Goal: Information Seeking & Learning: Learn about a topic

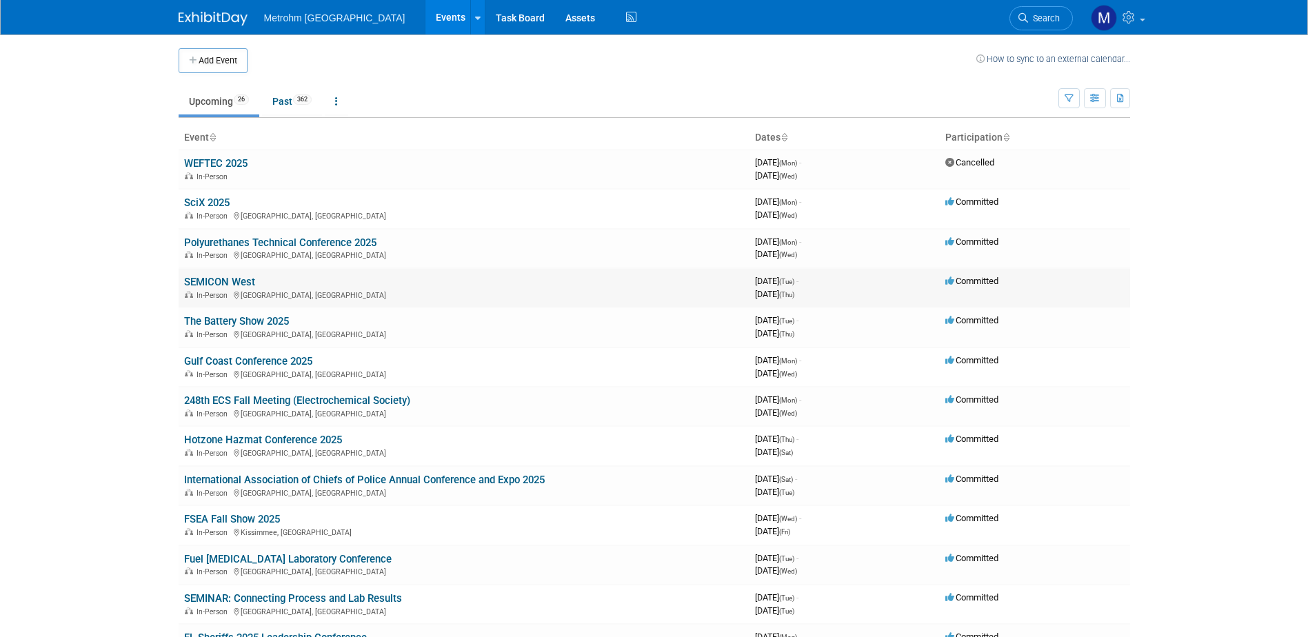
click at [238, 284] on link "SEMICON West" at bounding box center [219, 282] width 71 height 12
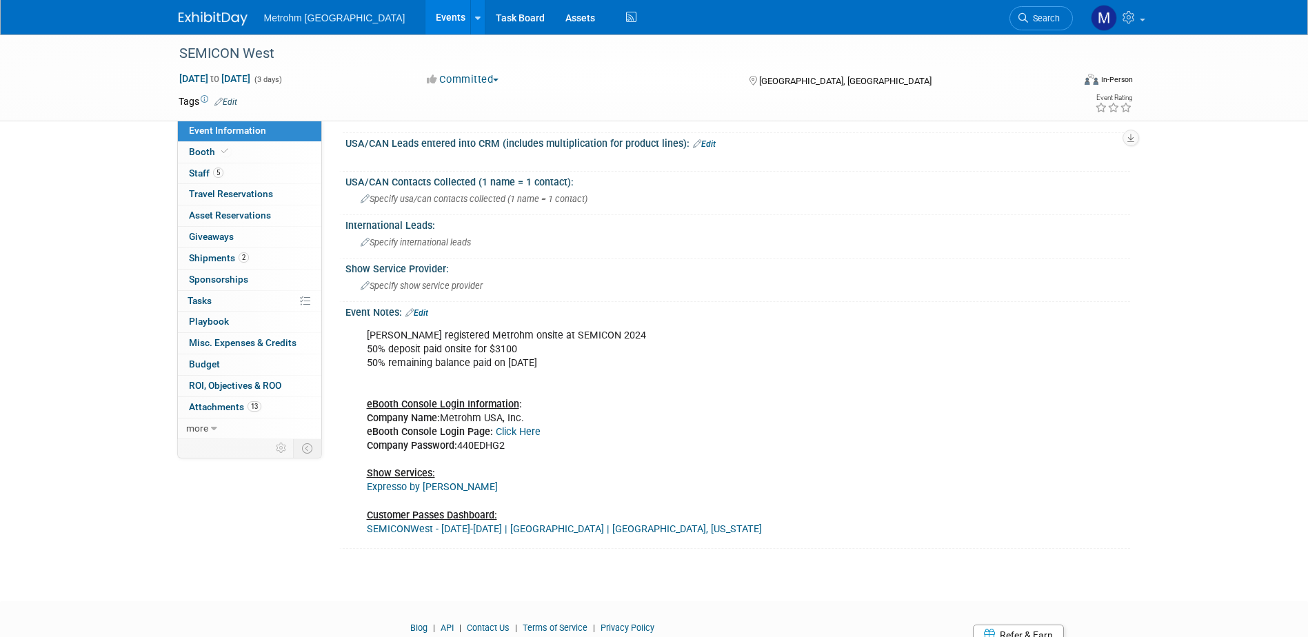
scroll to position [954, 0]
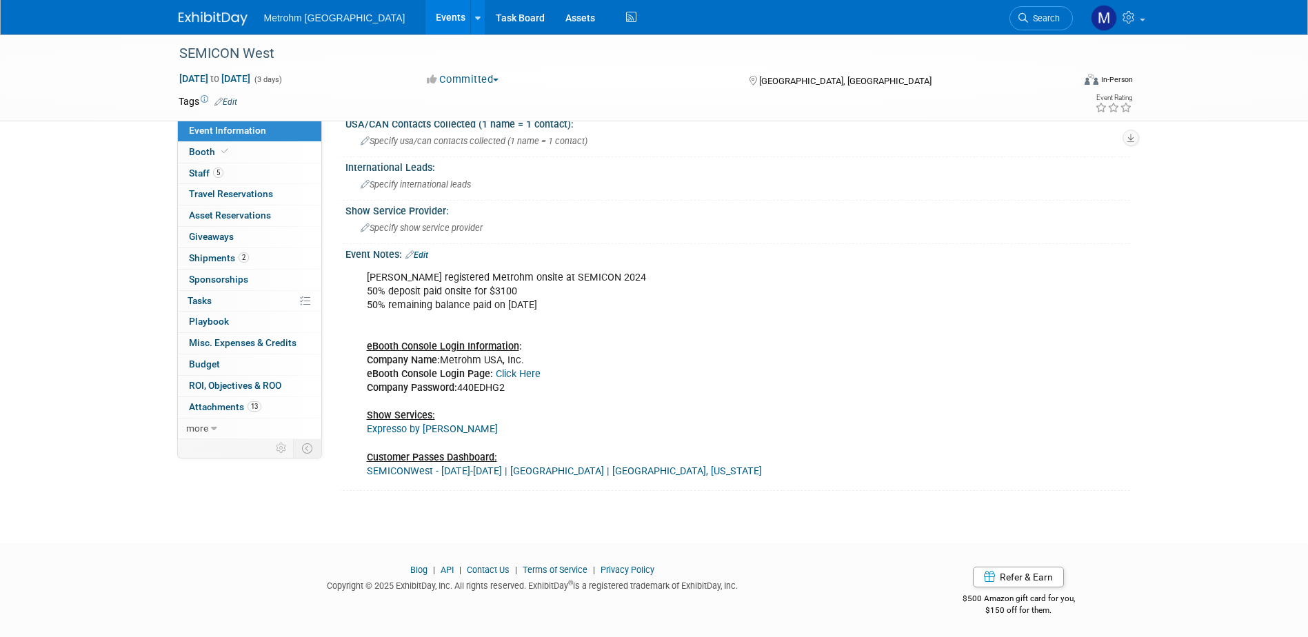
click at [408, 431] on link "Expresso by [PERSON_NAME]" at bounding box center [432, 429] width 131 height 12
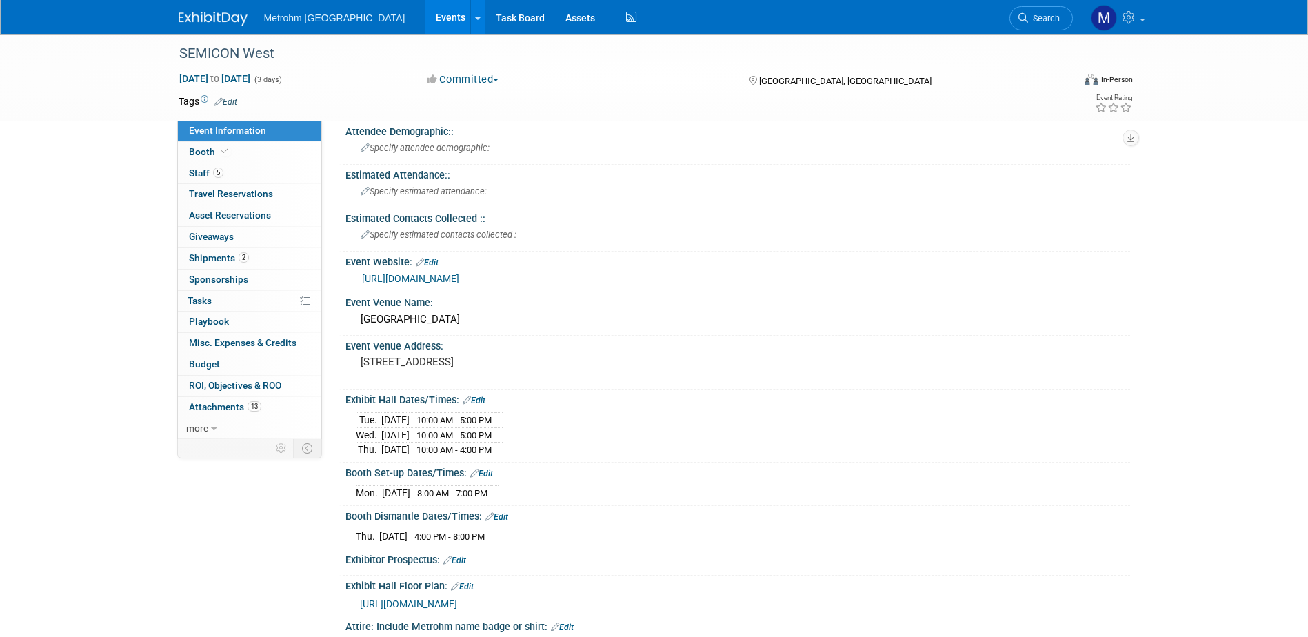
scroll to position [0, 0]
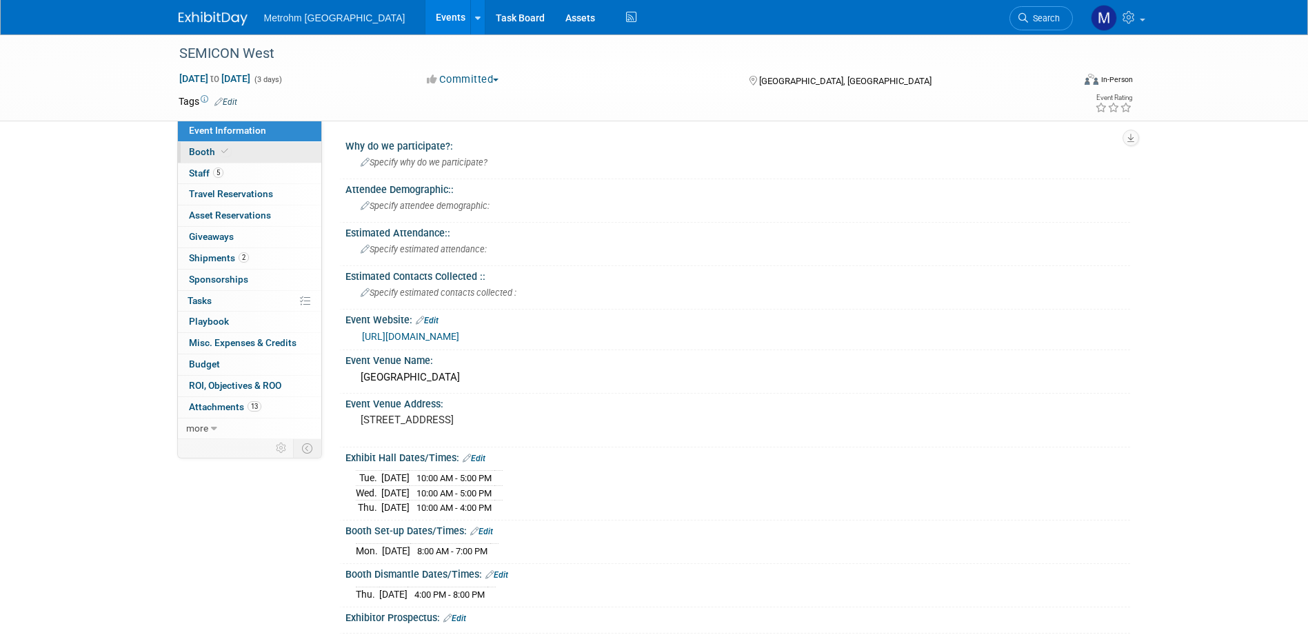
click at [268, 149] on link "Booth" at bounding box center [249, 152] width 143 height 21
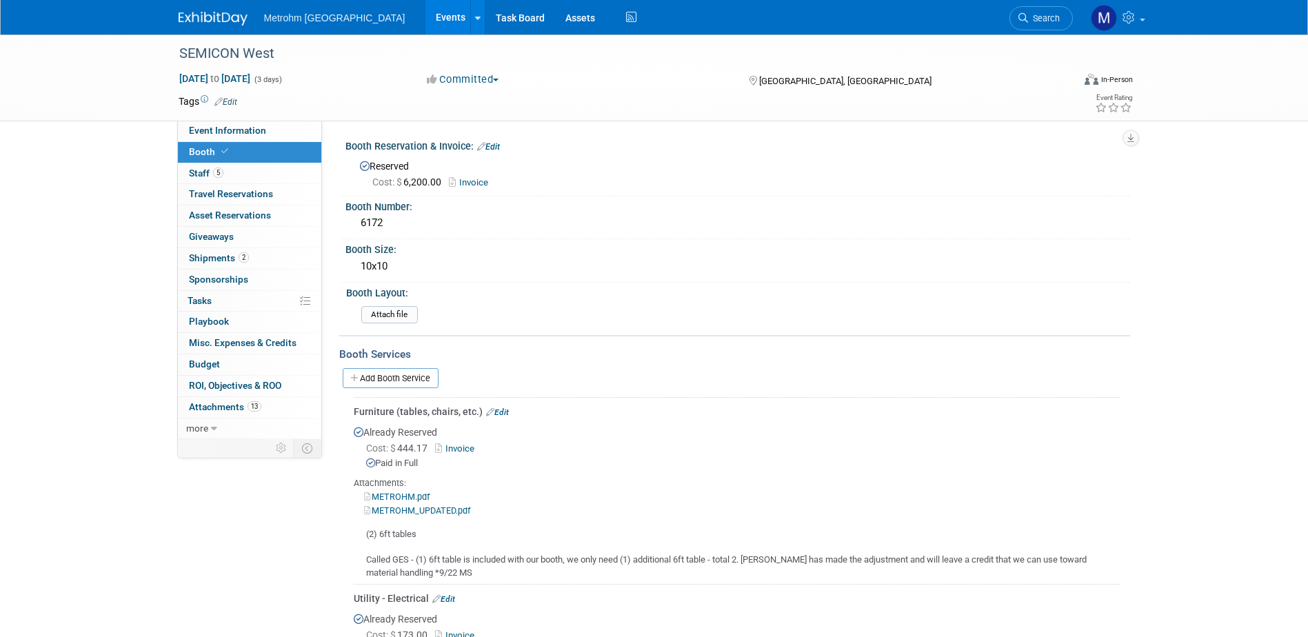
click at [459, 178] on icon at bounding box center [454, 182] width 10 height 9
click at [459, 179] on icon at bounding box center [454, 182] width 10 height 9
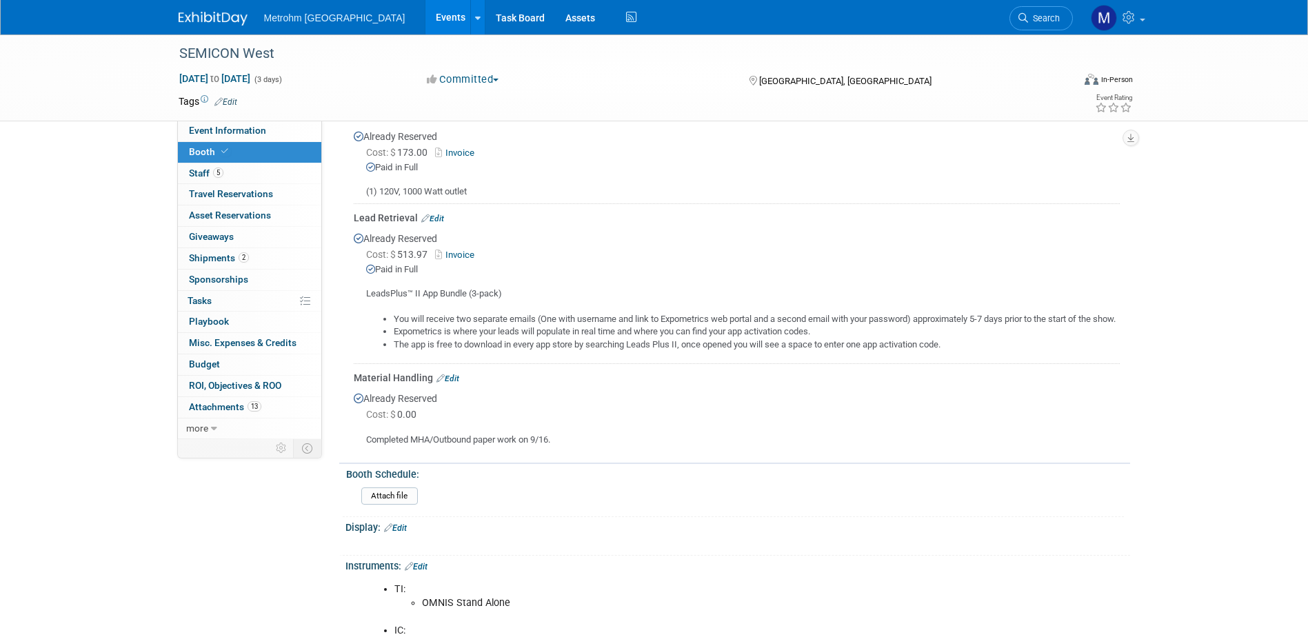
scroll to position [690, 0]
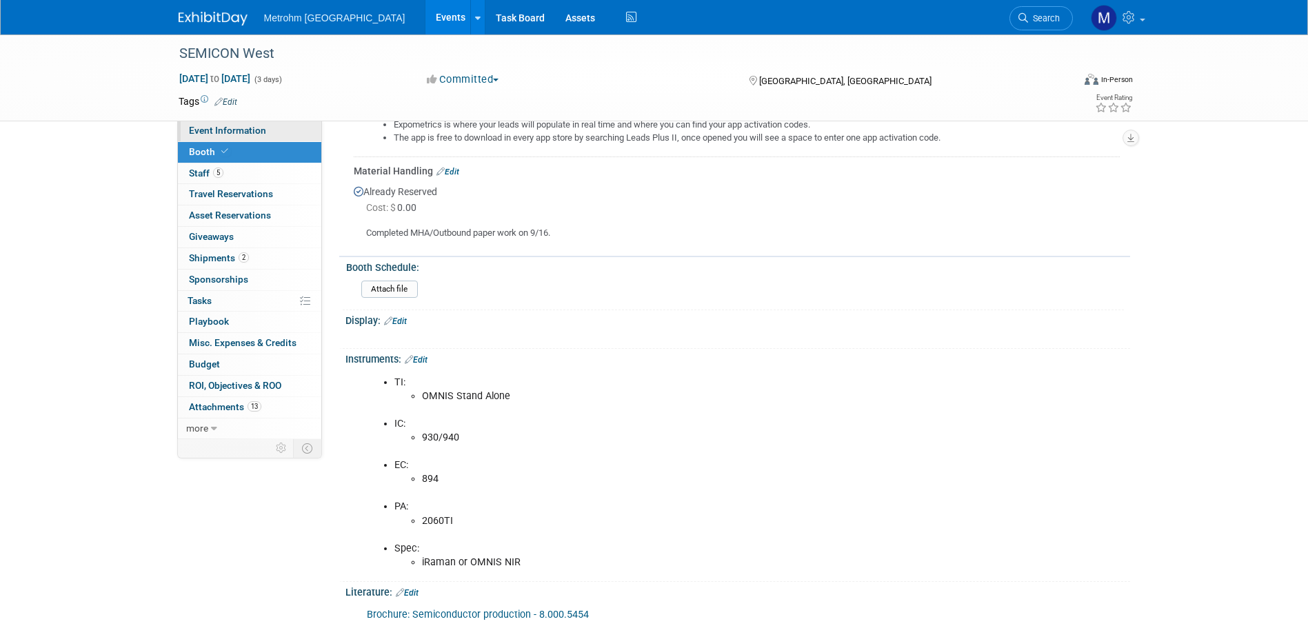
click at [264, 136] on link "Event Information" at bounding box center [249, 131] width 143 height 21
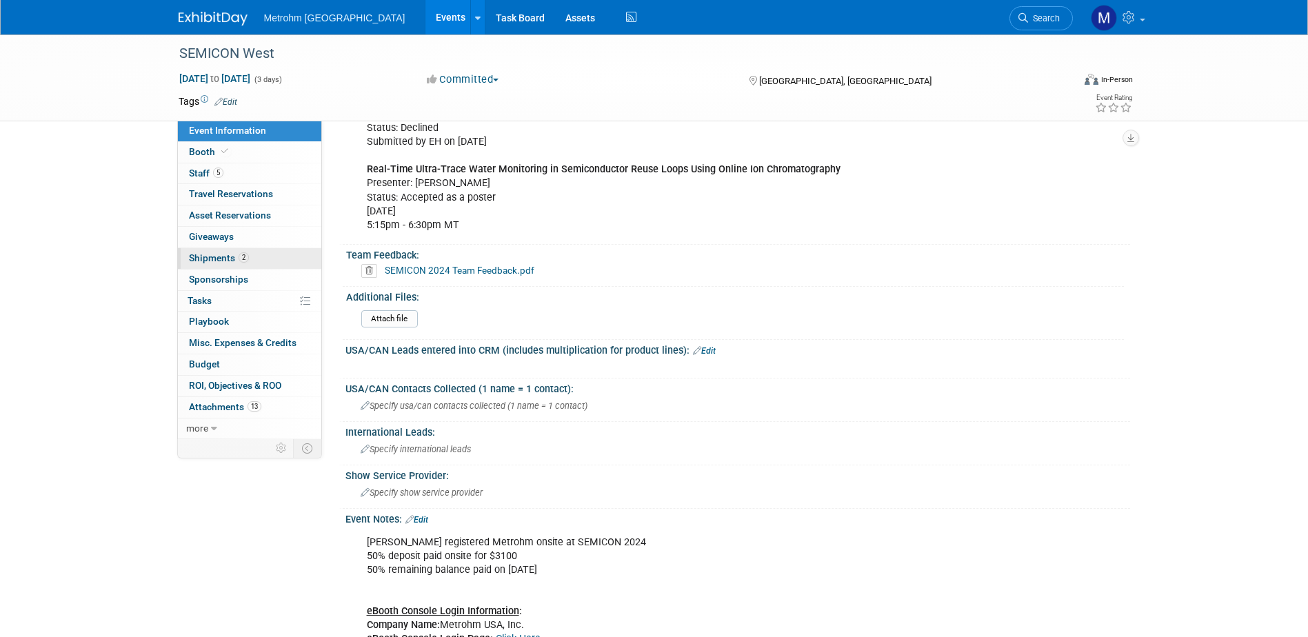
click at [268, 261] on link "2 Shipments 2" at bounding box center [249, 258] width 143 height 21
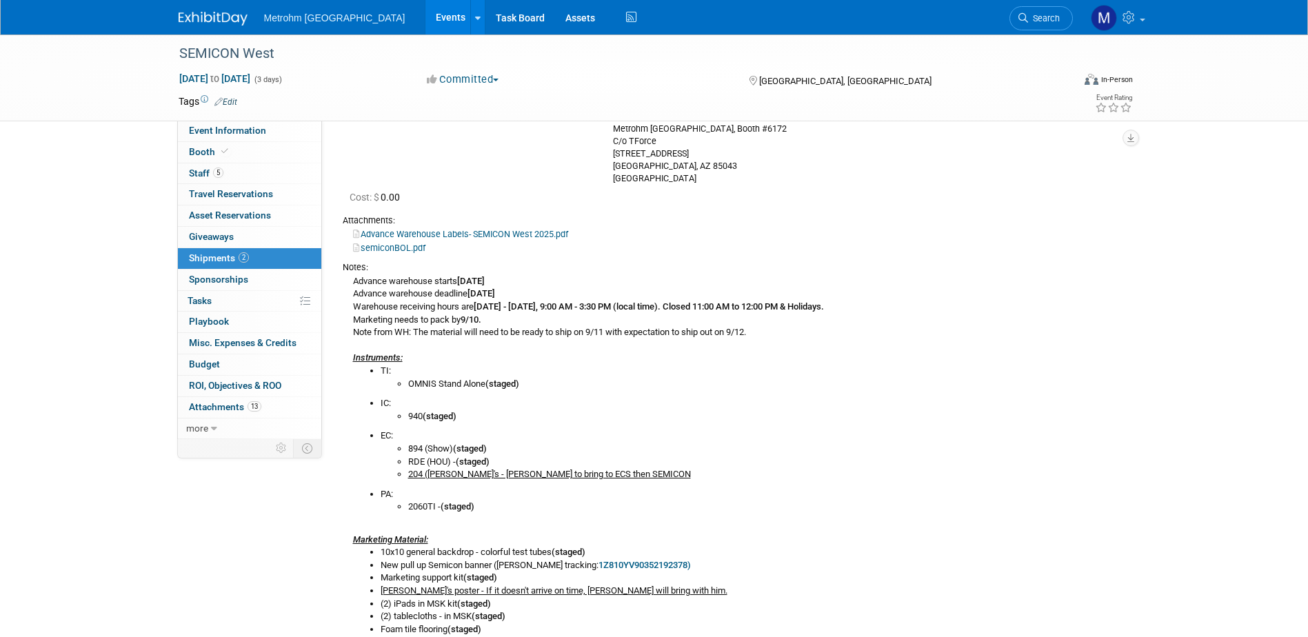
scroll to position [138, 0]
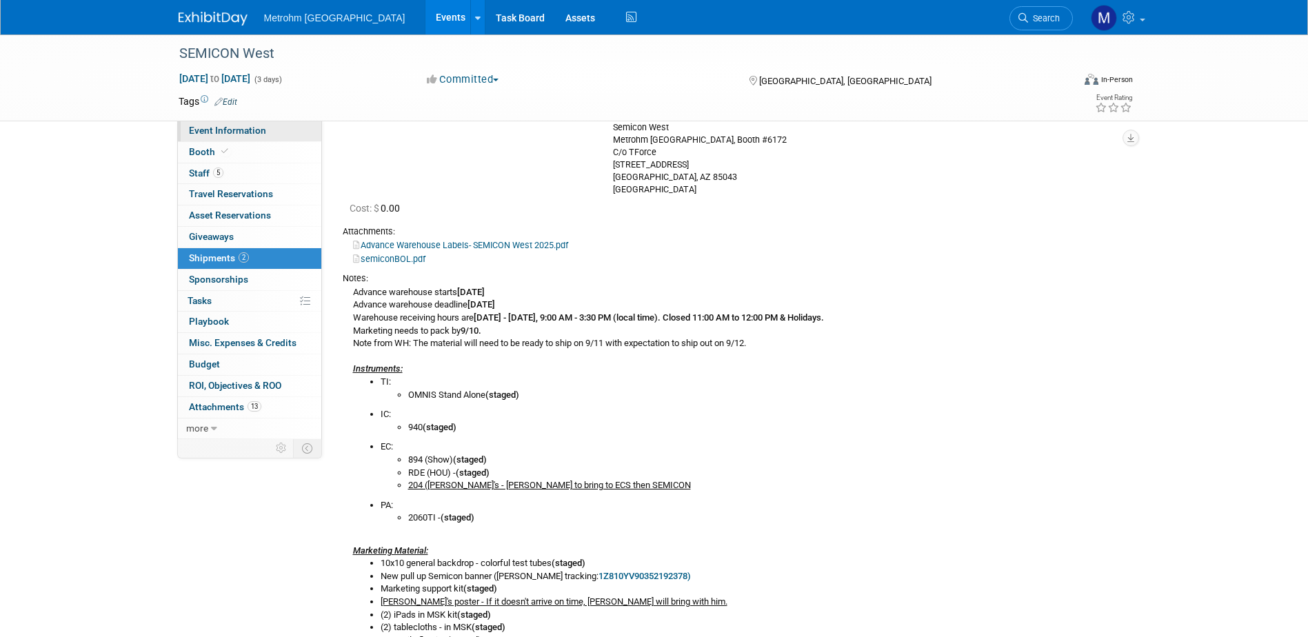
click at [213, 135] on span "Event Information" at bounding box center [227, 130] width 77 height 11
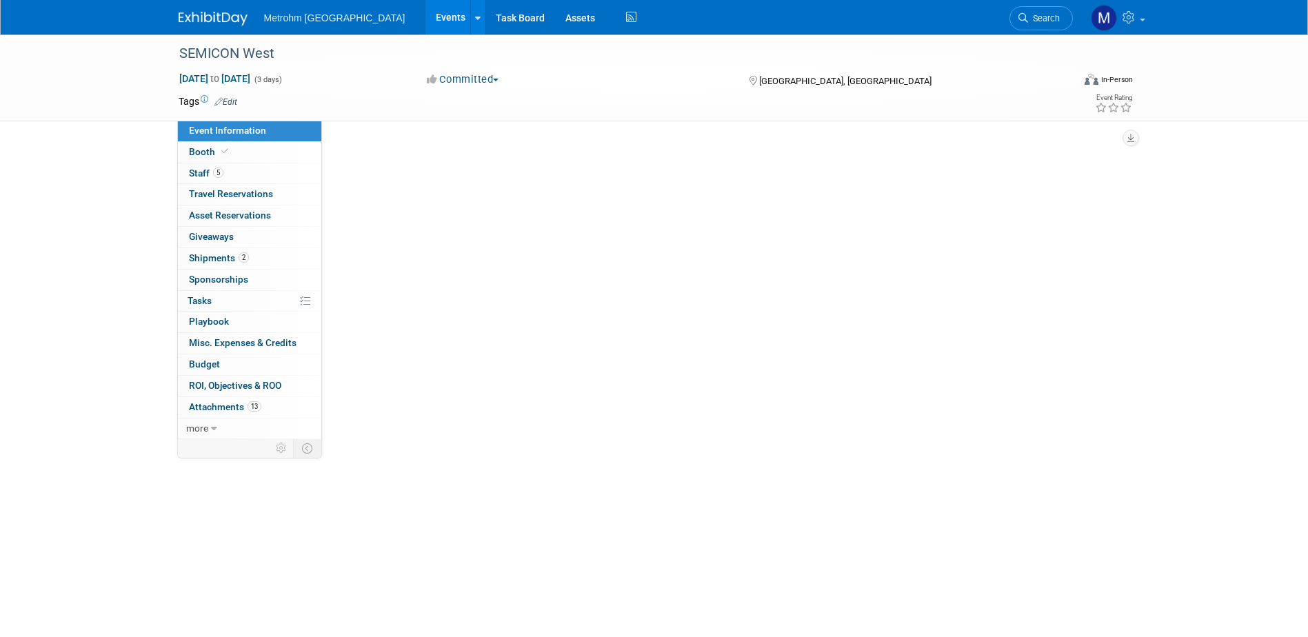
scroll to position [0, 0]
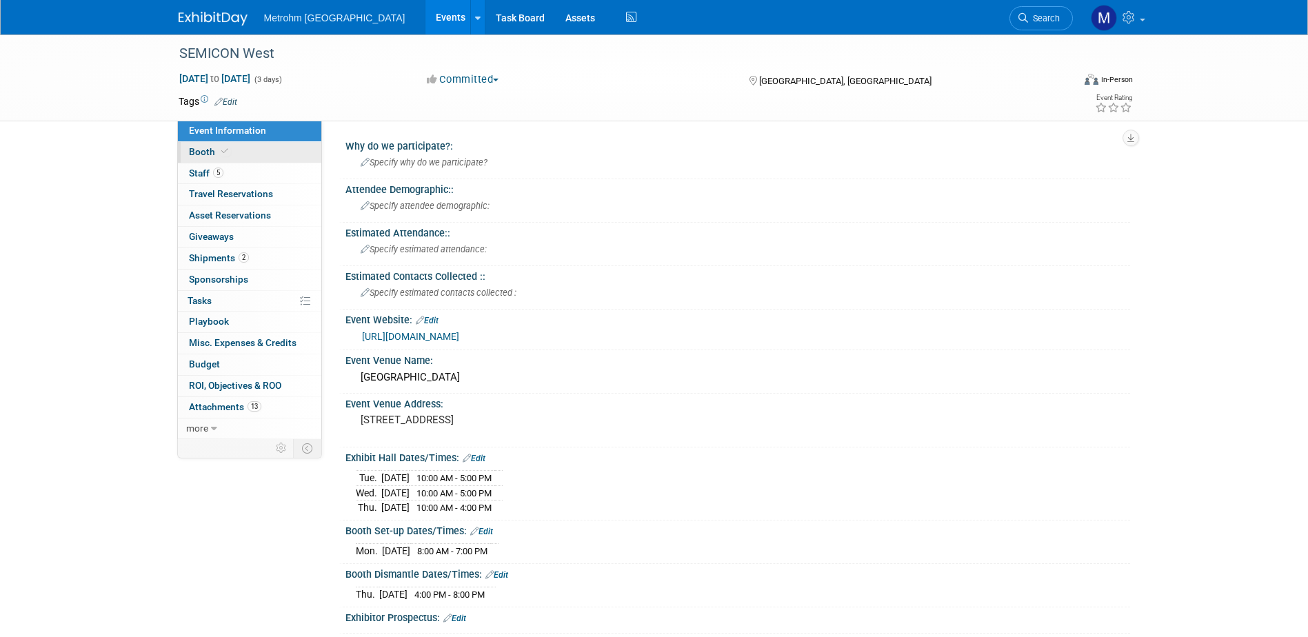
click at [252, 157] on link "Booth" at bounding box center [249, 152] width 143 height 21
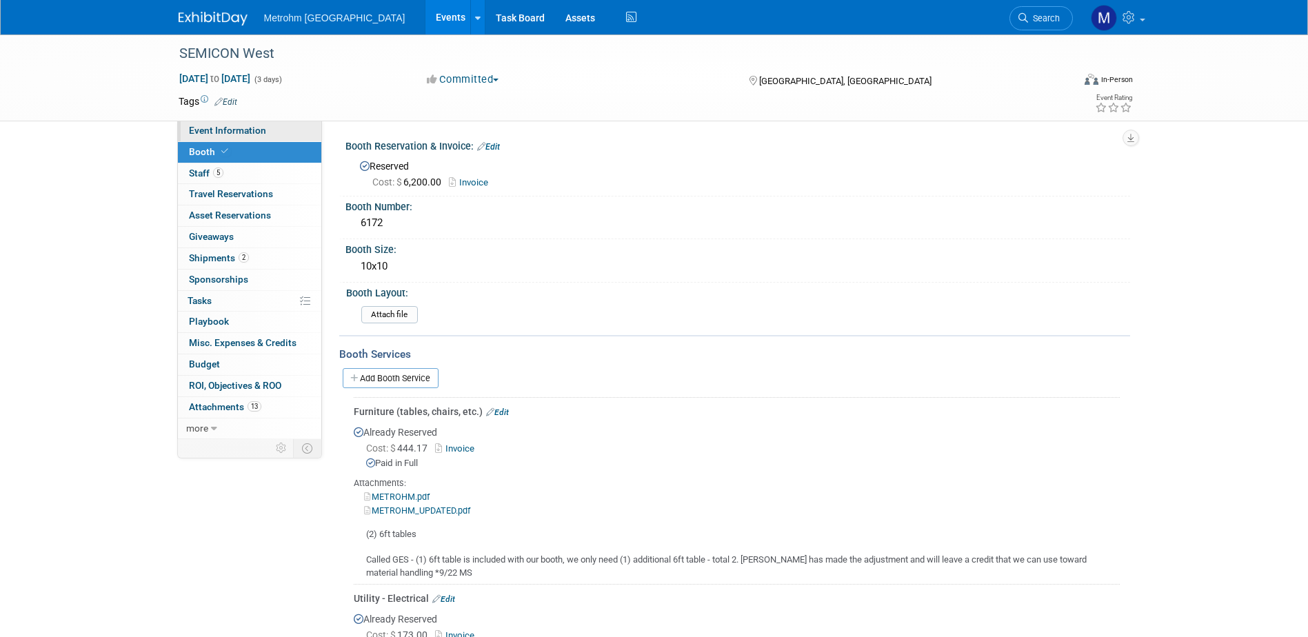
click at [273, 124] on link "Event Information" at bounding box center [249, 131] width 143 height 21
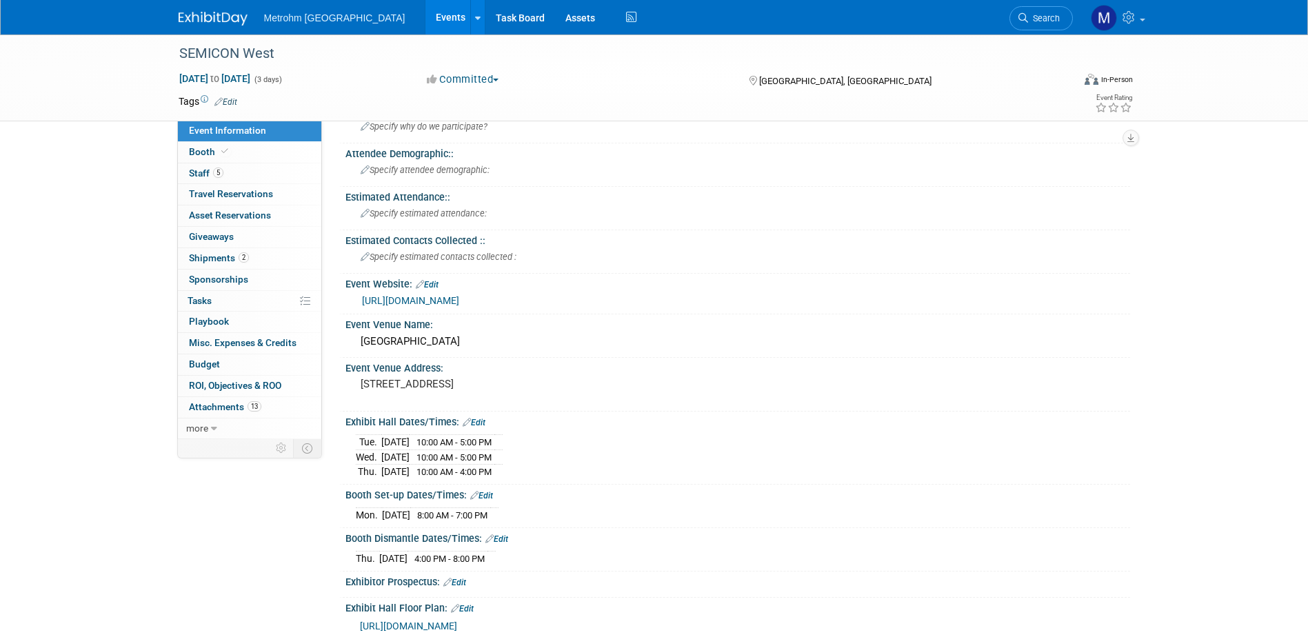
scroll to position [69, 0]
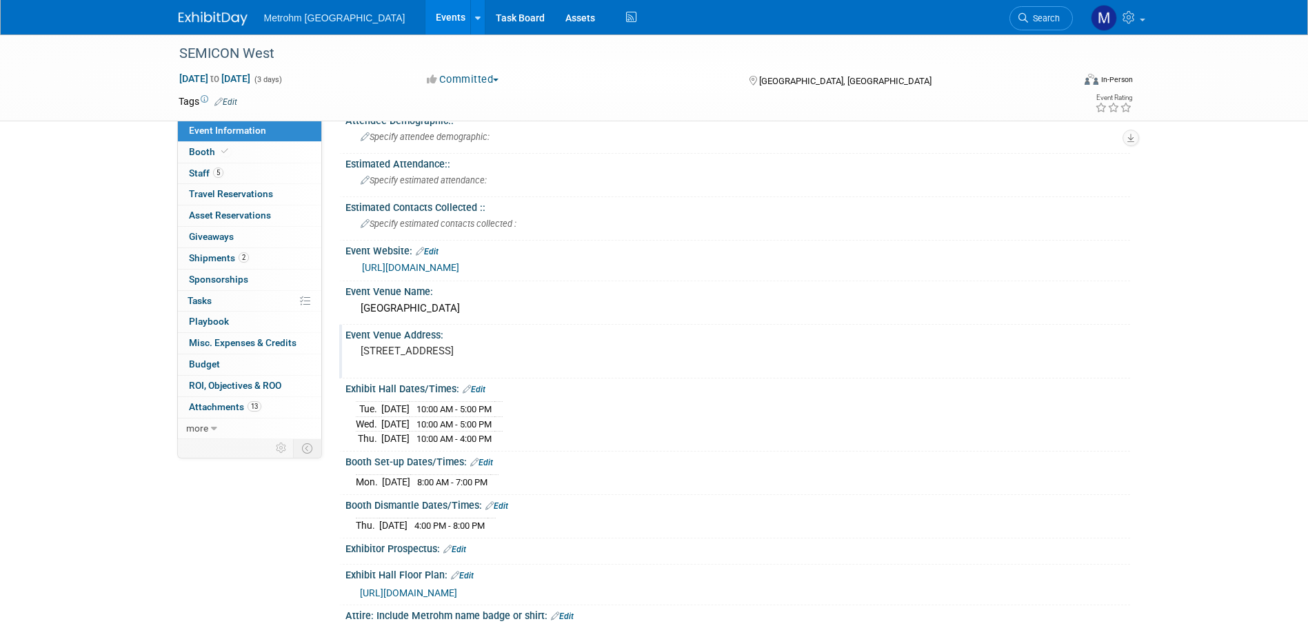
click at [433, 345] on pre "[STREET_ADDRESS]" at bounding box center [509, 351] width 297 height 12
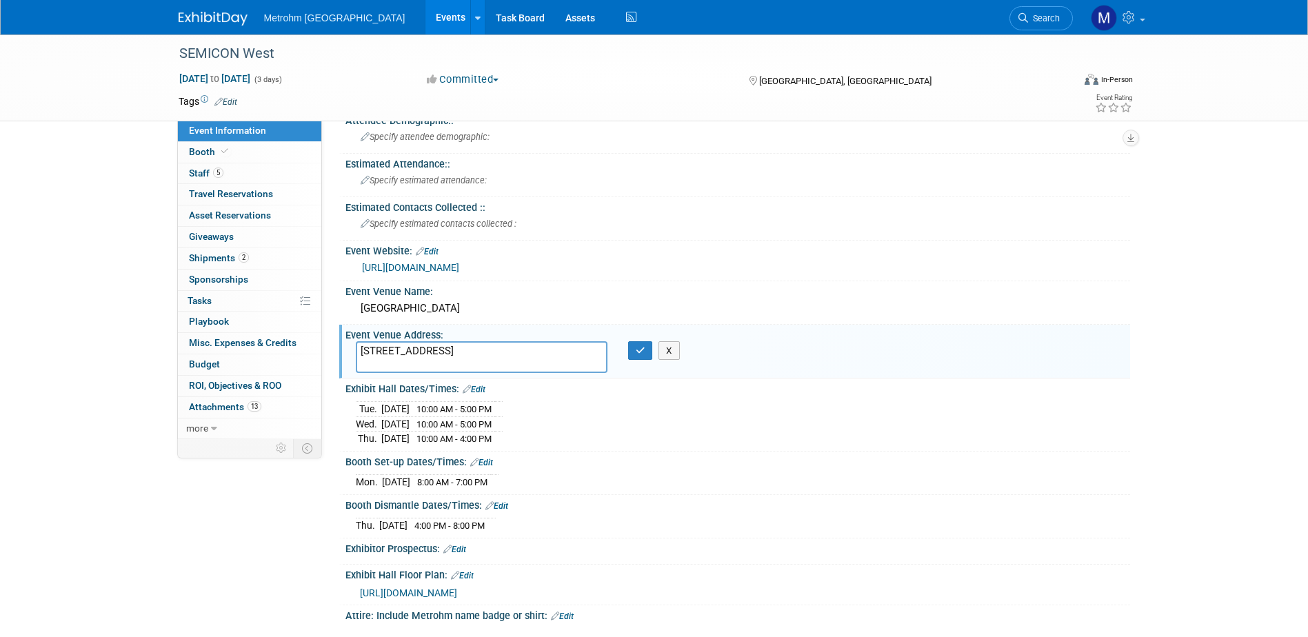
drag, startPoint x: 423, startPoint y: 352, endPoint x: 476, endPoint y: 358, distance: 53.5
click at [476, 358] on textarea "[STREET_ADDRESS]" at bounding box center [482, 357] width 252 height 32
click at [670, 355] on button "X" at bounding box center [669, 350] width 21 height 19
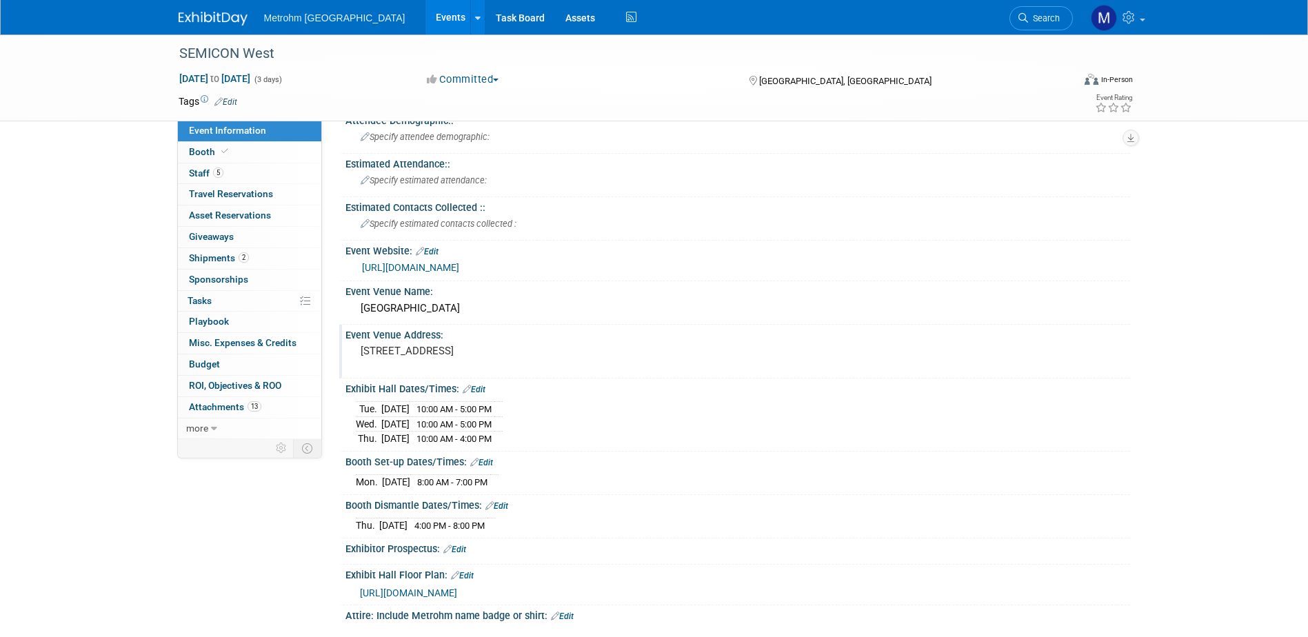
scroll to position [0, 0]
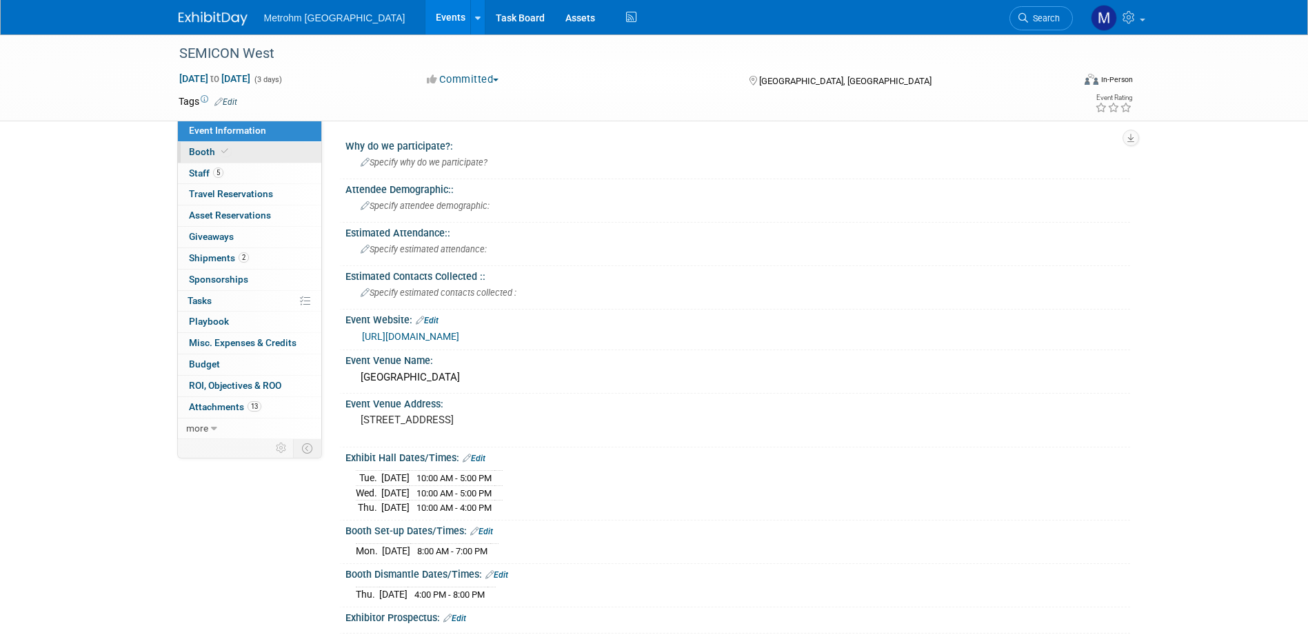
click at [234, 150] on link "Booth" at bounding box center [249, 152] width 143 height 21
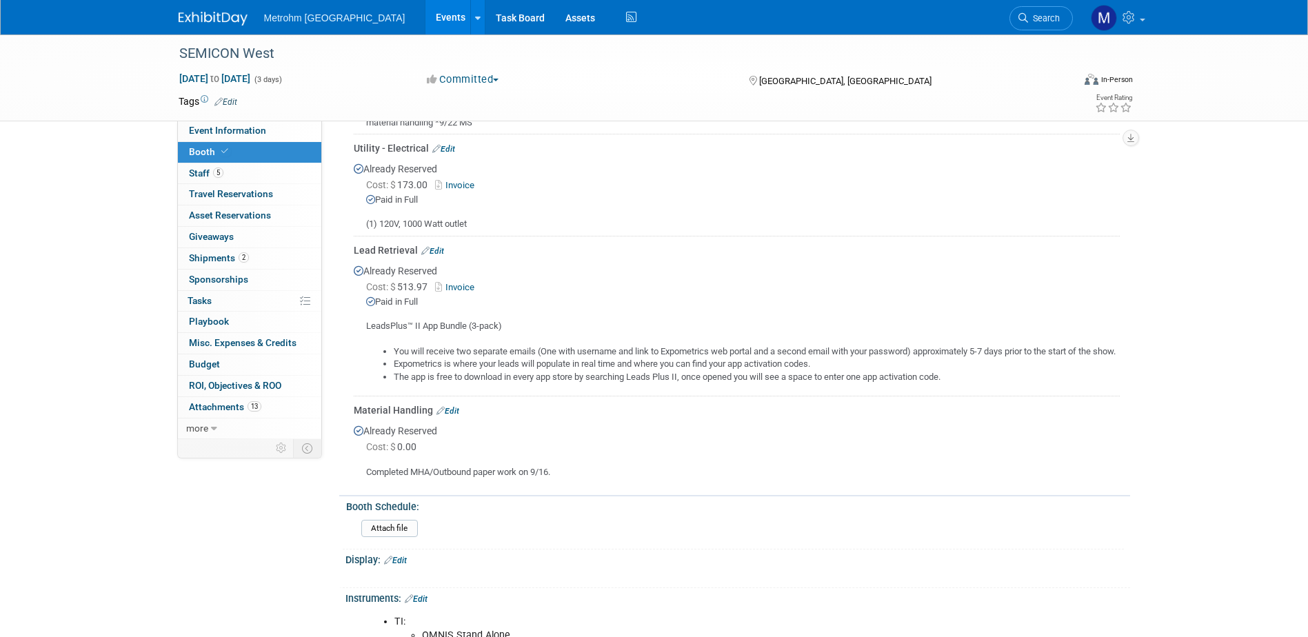
scroll to position [483, 0]
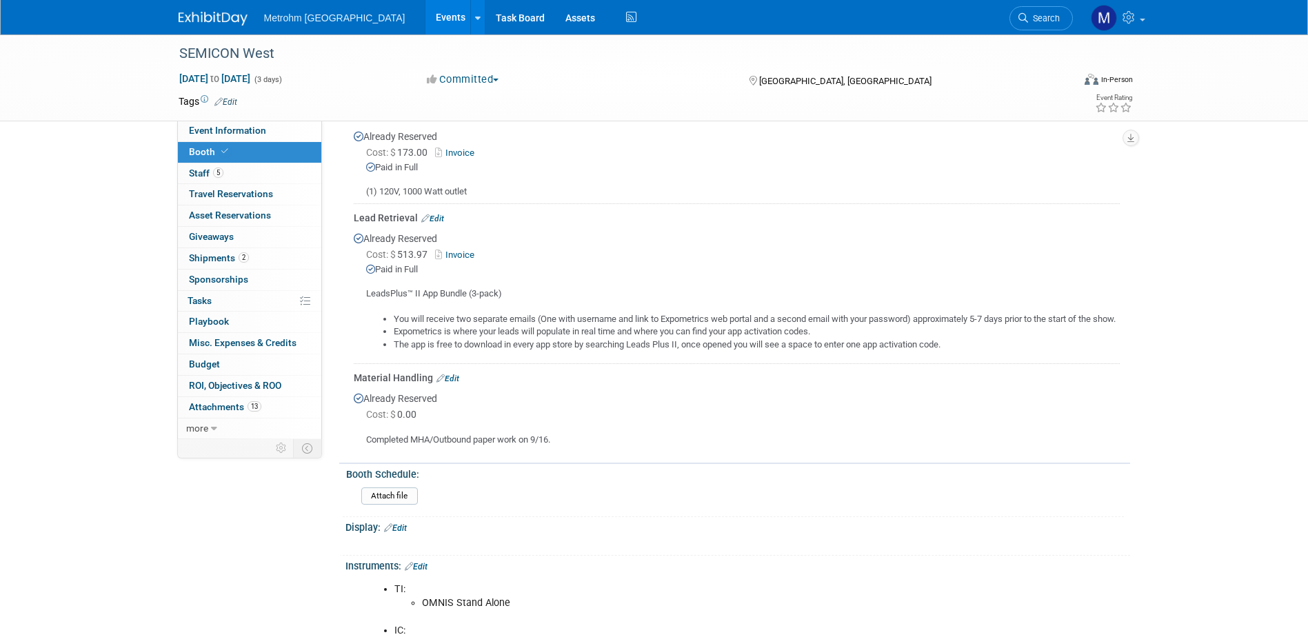
click at [453, 254] on link "Invoice" at bounding box center [457, 255] width 45 height 10
click at [203, 129] on span "Event Information" at bounding box center [227, 130] width 77 height 11
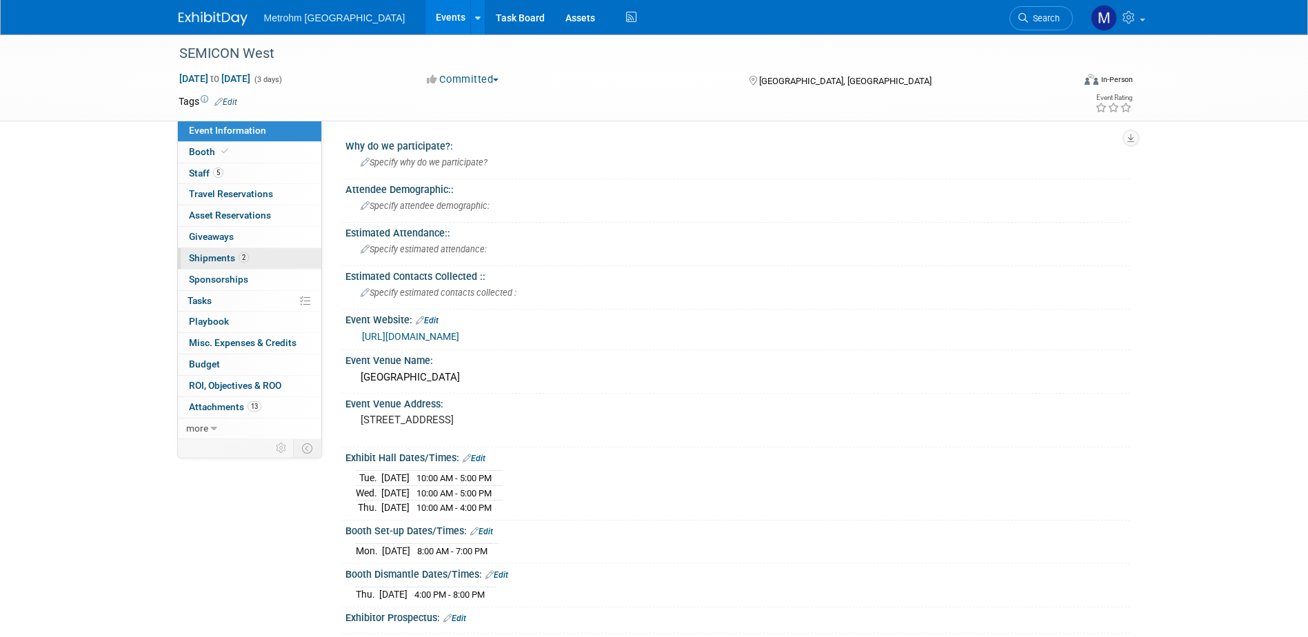
click at [232, 257] on span "Shipments 2" at bounding box center [219, 257] width 60 height 11
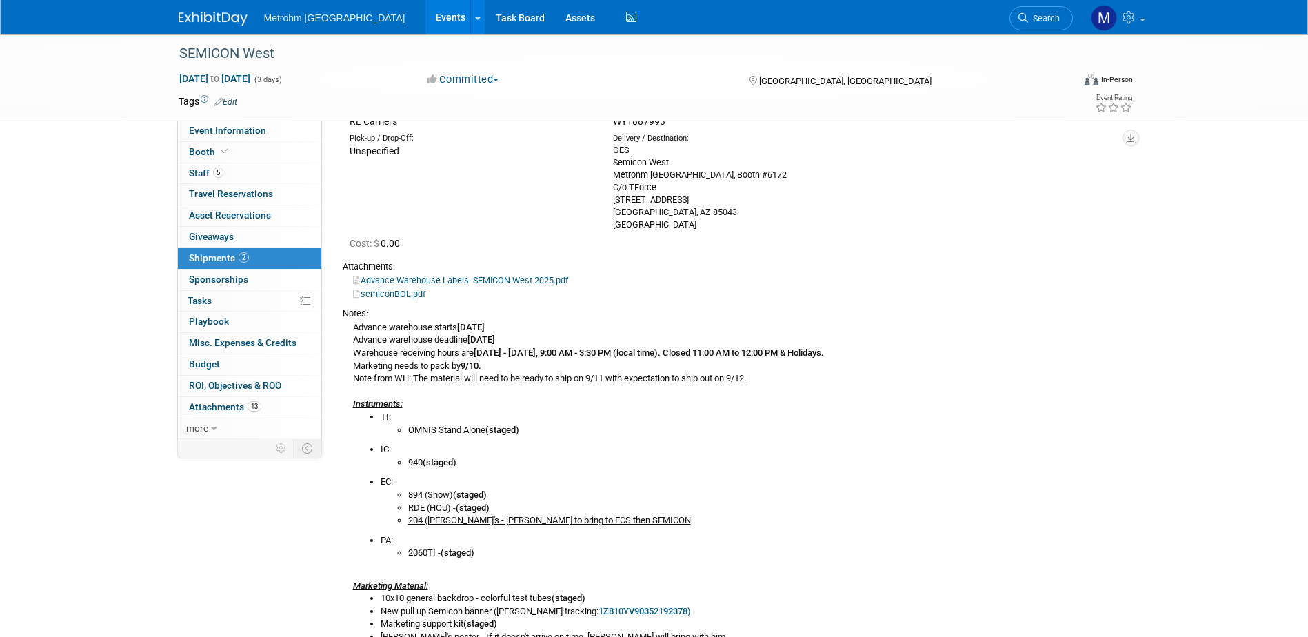
scroll to position [276, 0]
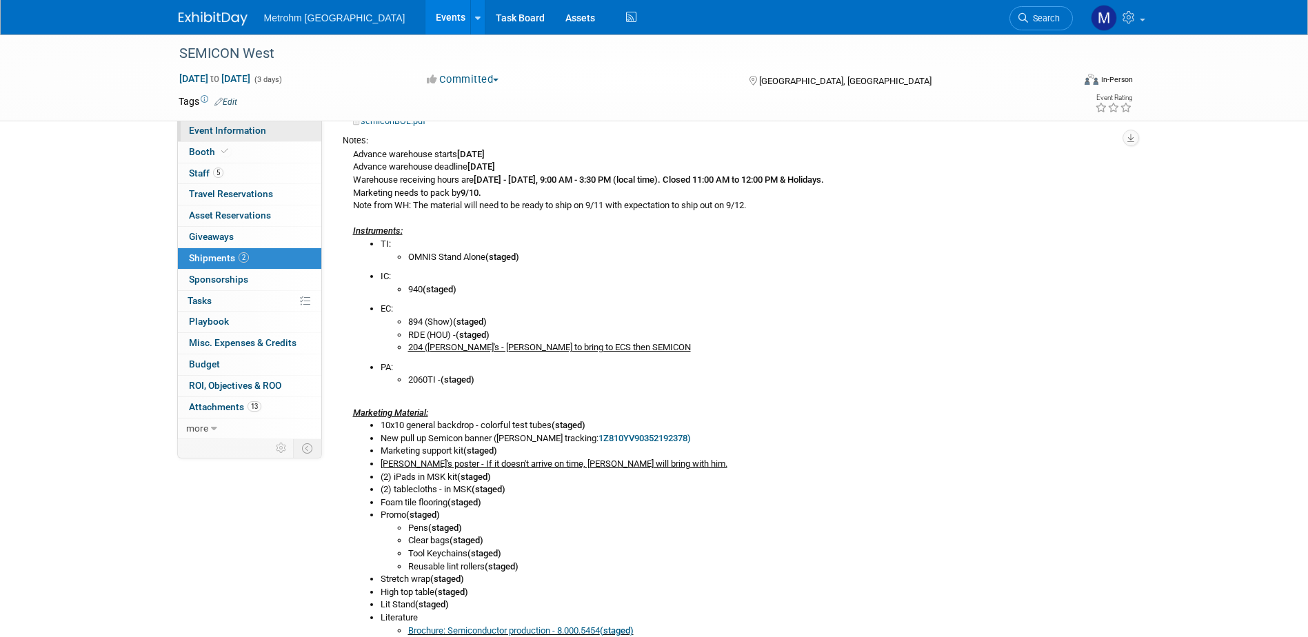
click at [184, 134] on link "Event Information" at bounding box center [249, 131] width 143 height 21
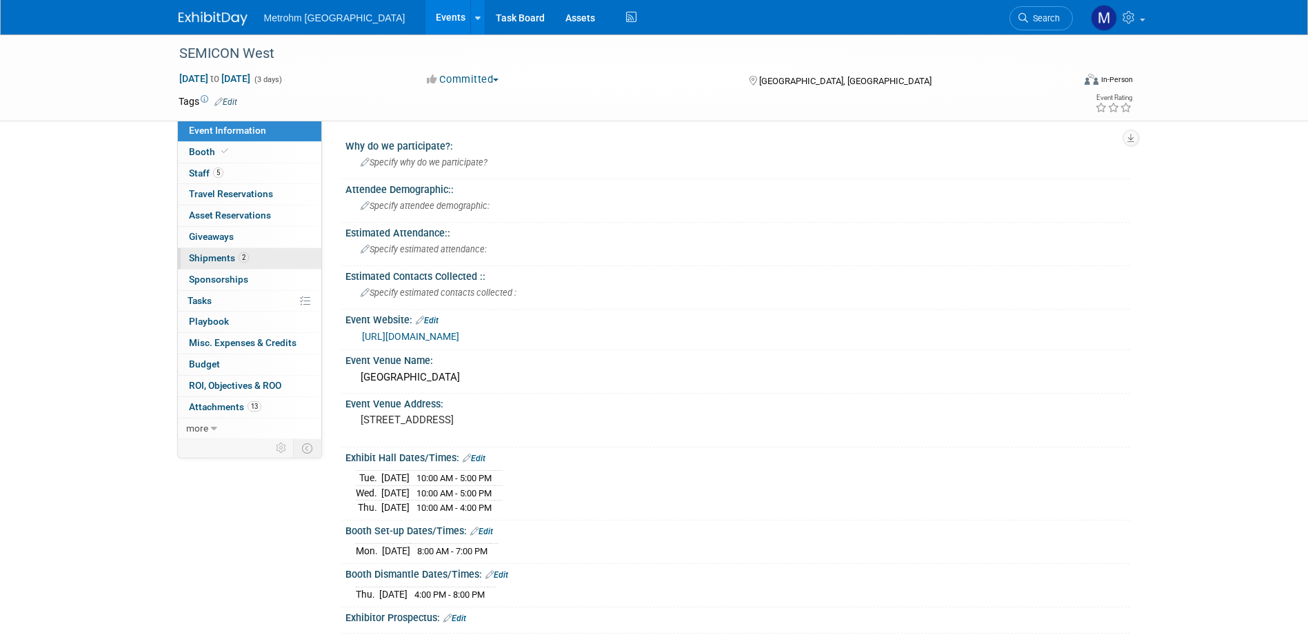
click at [305, 262] on link "2 Shipments 2" at bounding box center [249, 258] width 143 height 21
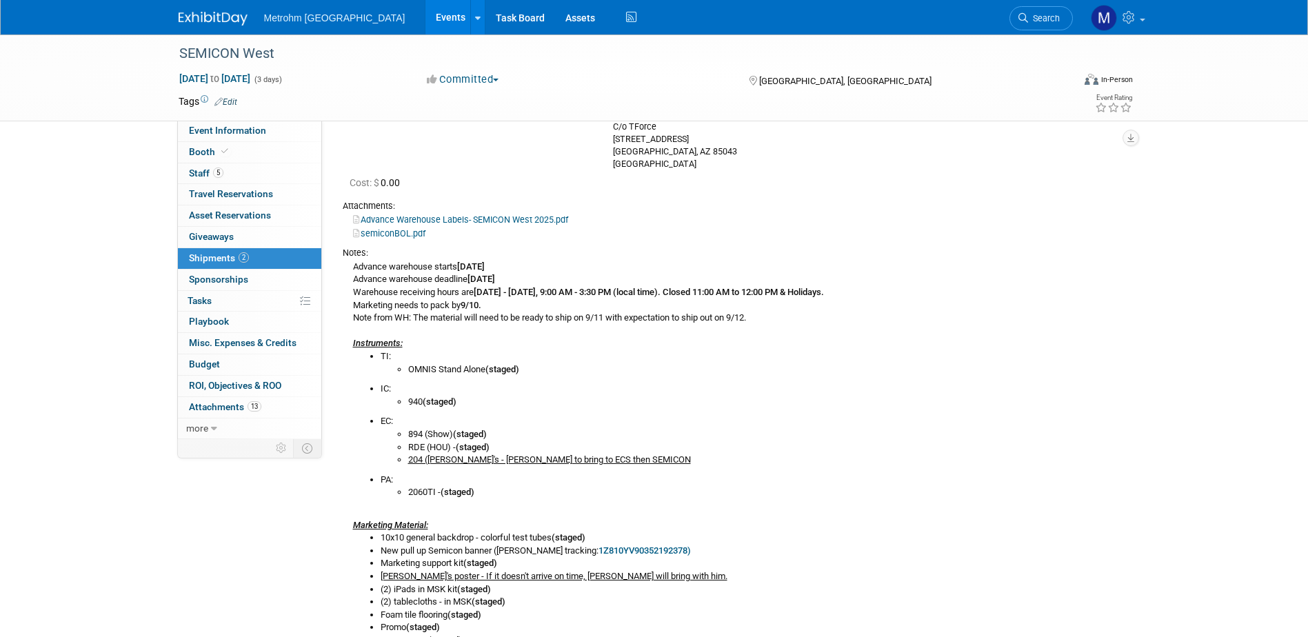
scroll to position [276, 0]
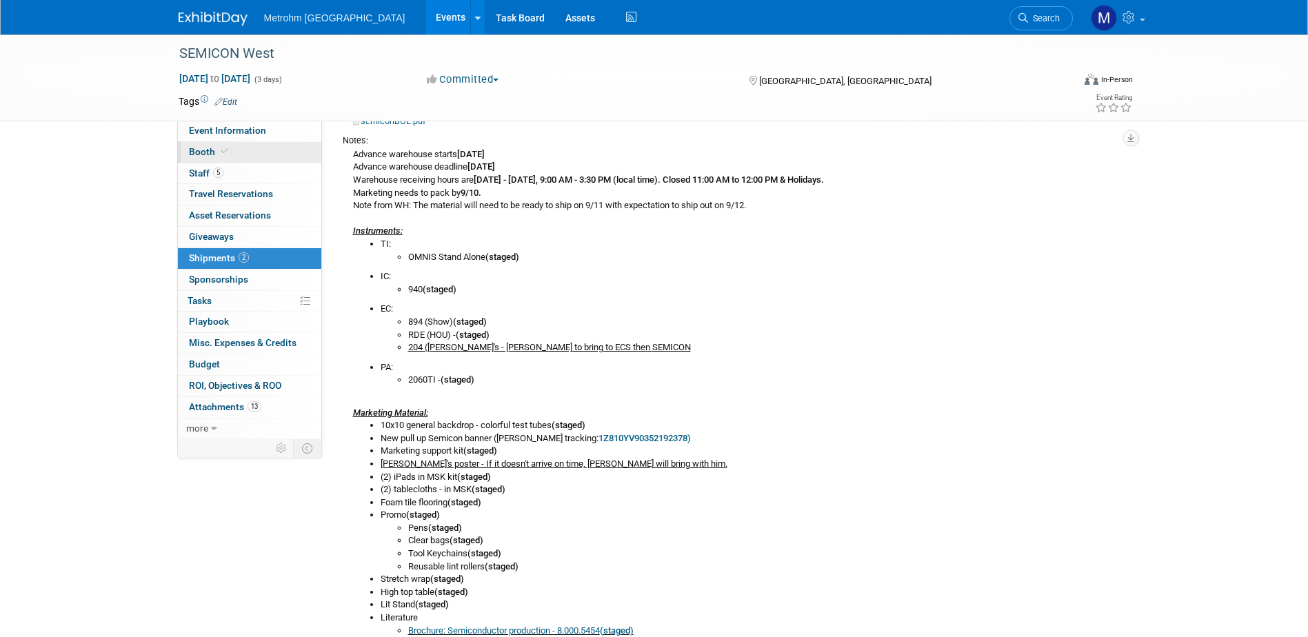
click at [288, 154] on link "Booth" at bounding box center [249, 152] width 143 height 21
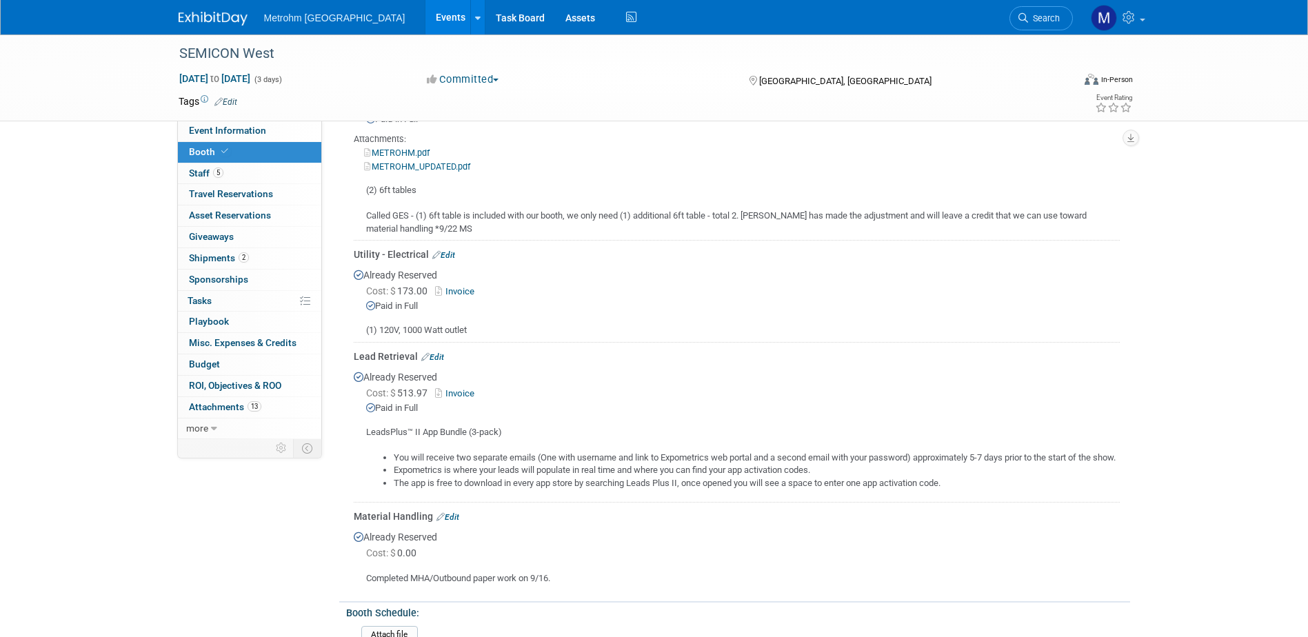
scroll to position [345, 0]
click at [295, 130] on link "Event Information" at bounding box center [249, 131] width 143 height 21
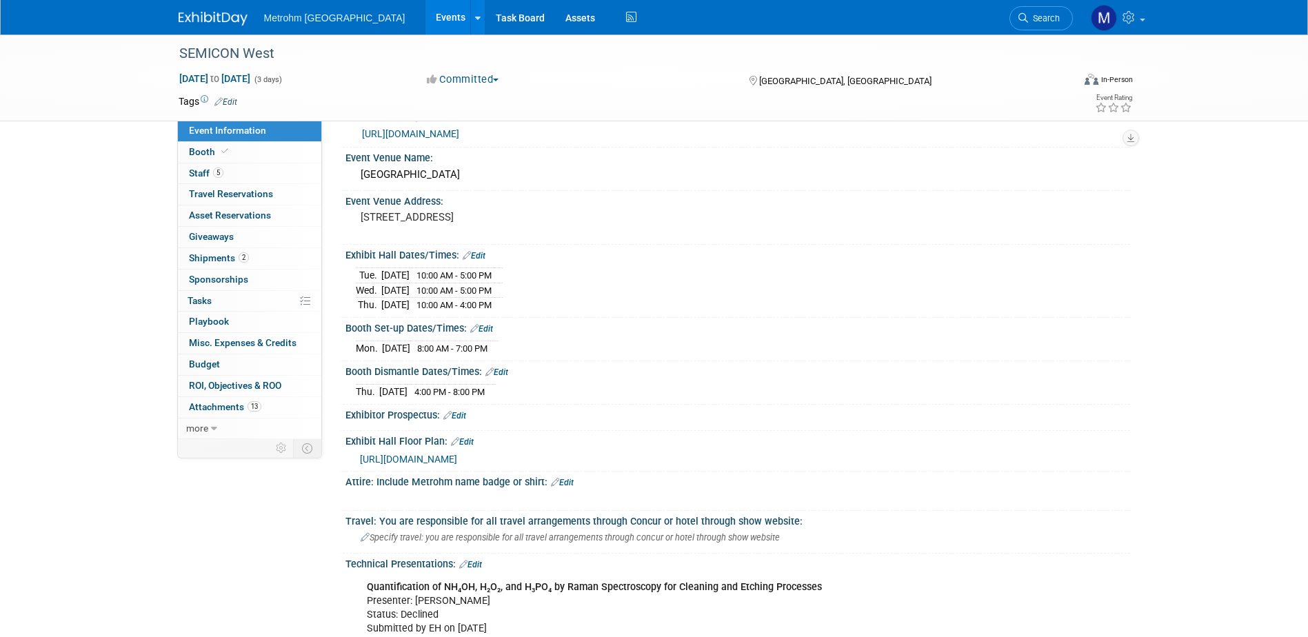
scroll to position [196, 0]
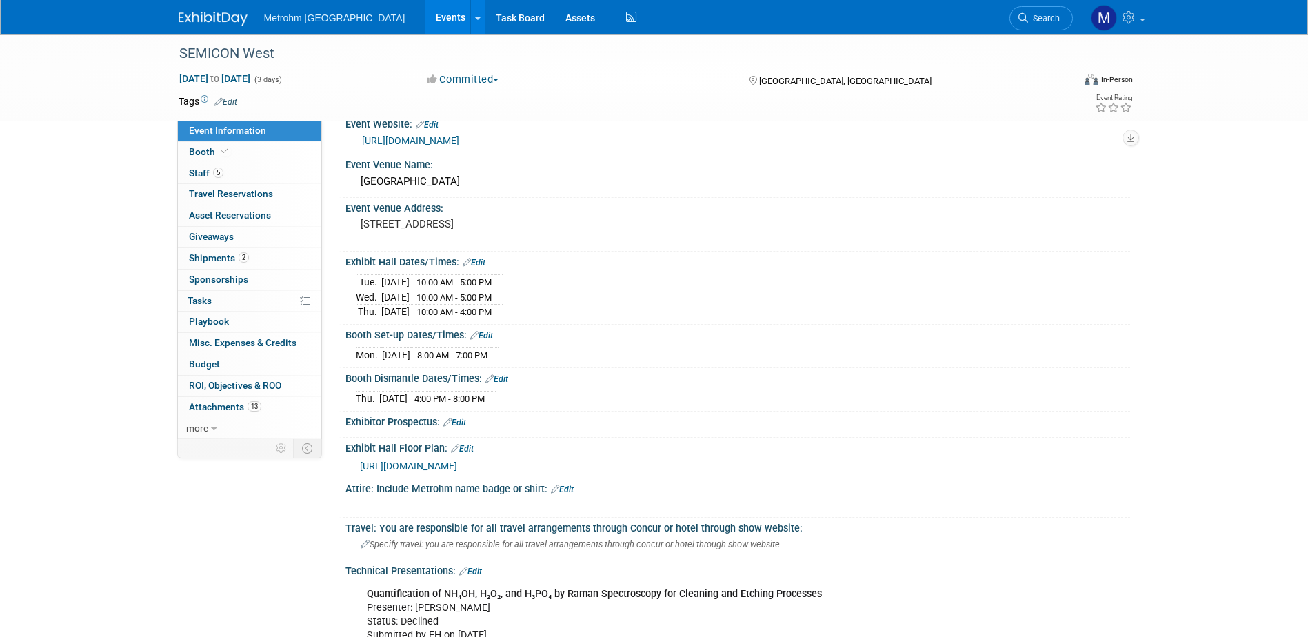
click at [441, 465] on span "[URL][DOMAIN_NAME]" at bounding box center [408, 466] width 97 height 11
click at [273, 271] on link "0 Sponsorships 0" at bounding box center [249, 280] width 143 height 21
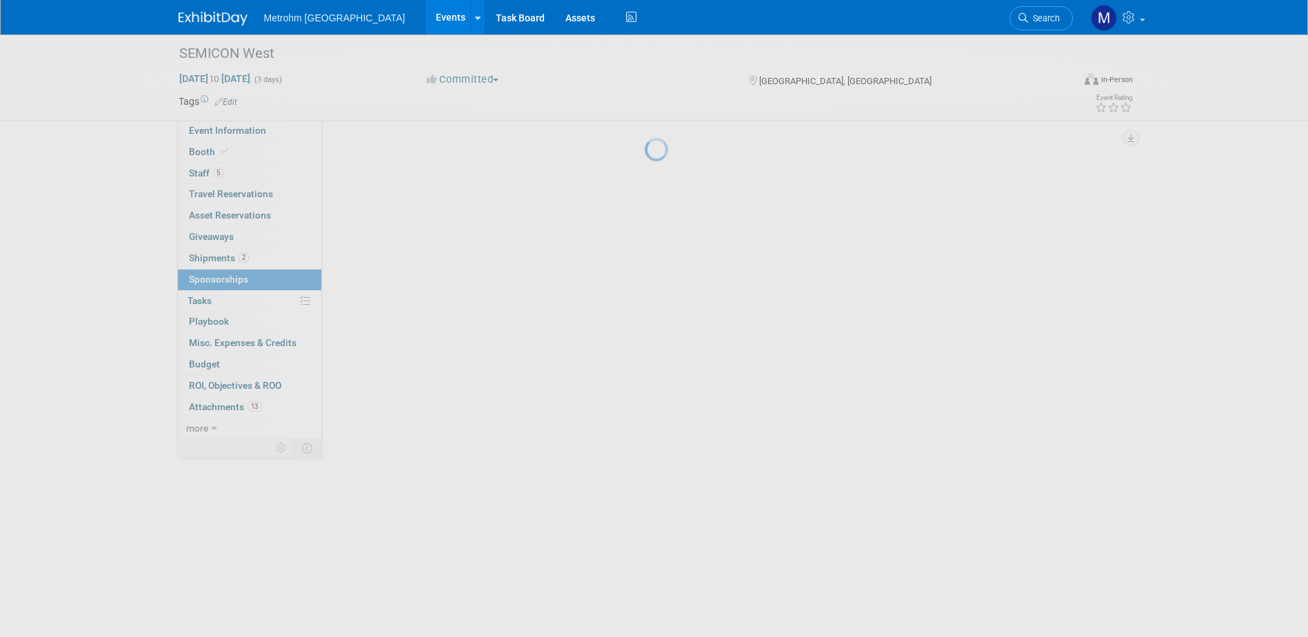
scroll to position [0, 0]
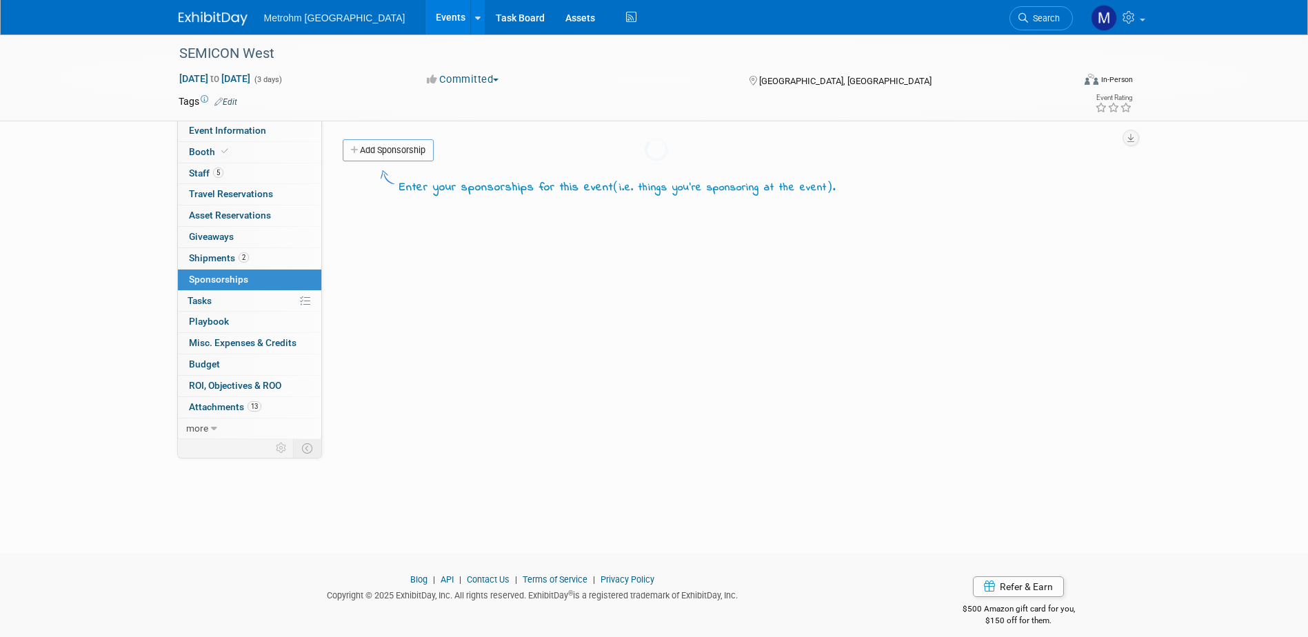
click at [267, 253] on link "2 Shipments 2" at bounding box center [249, 258] width 143 height 21
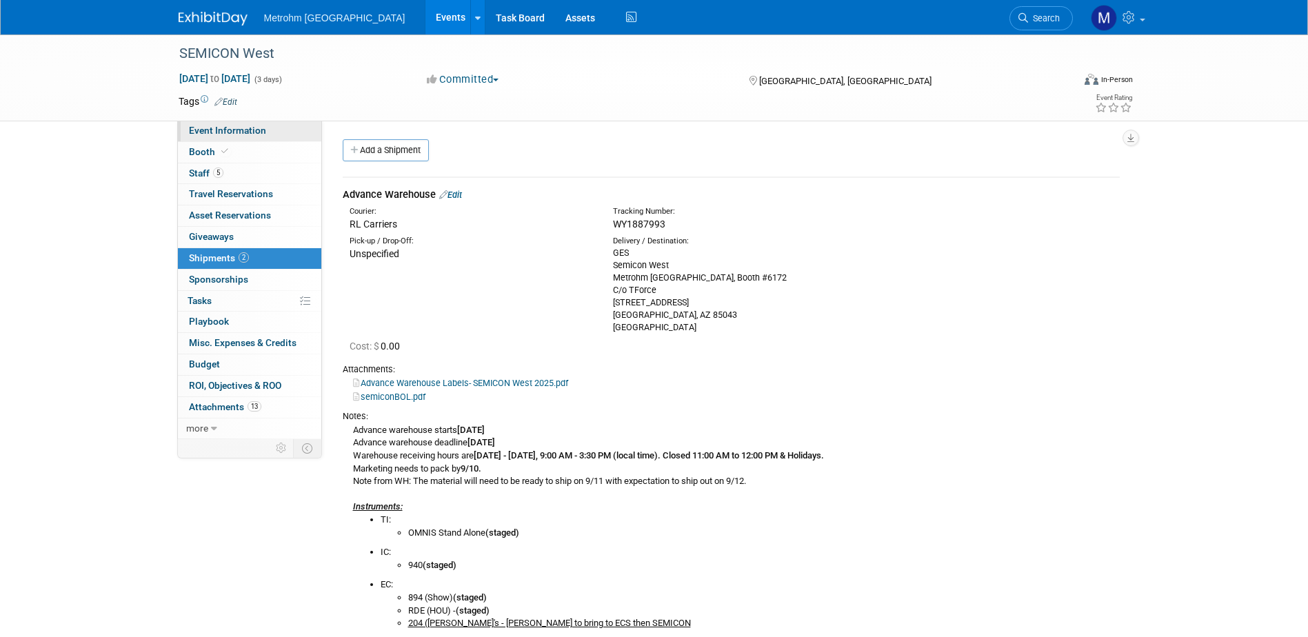
click at [260, 135] on span "Event Information" at bounding box center [227, 130] width 77 height 11
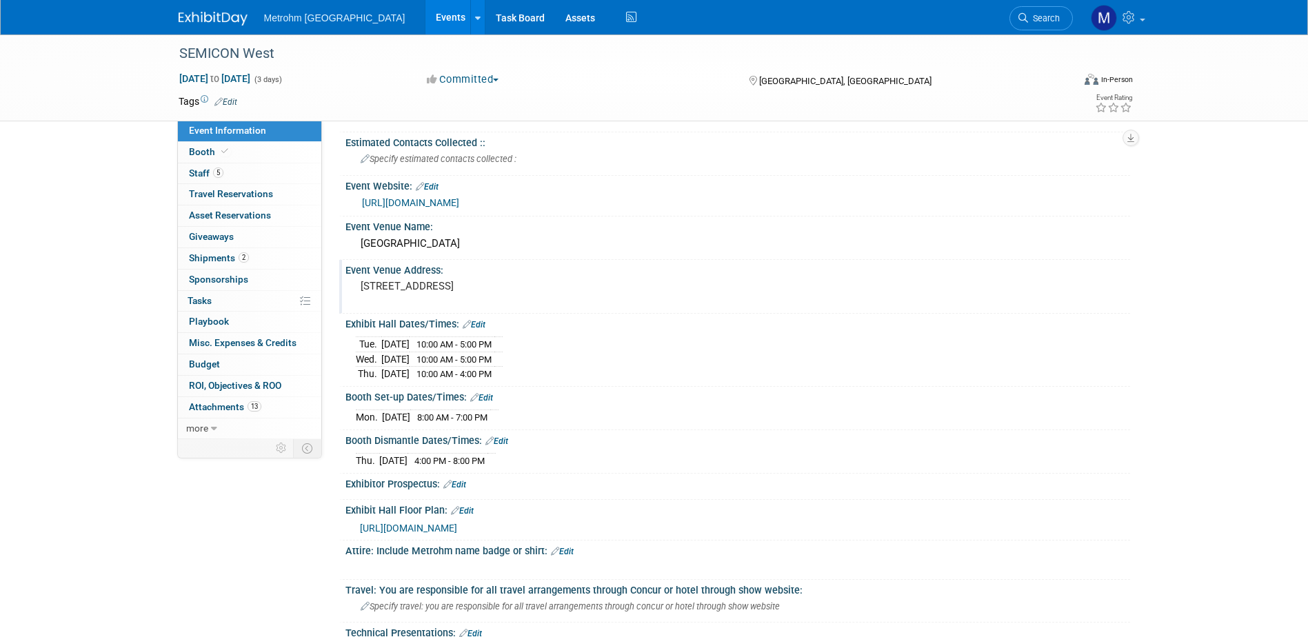
scroll to position [138, 0]
click at [459, 197] on link "[URL][DOMAIN_NAME]" at bounding box center [410, 198] width 97 height 11
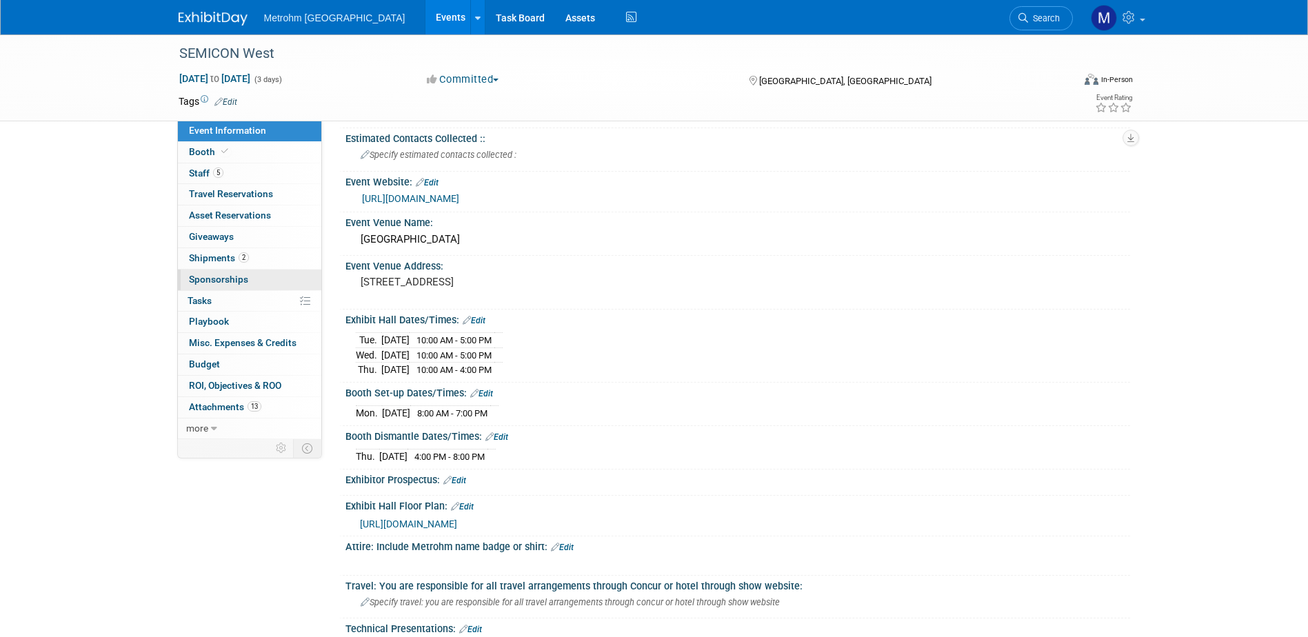
click at [254, 273] on link "0 Sponsorships 0" at bounding box center [249, 280] width 143 height 21
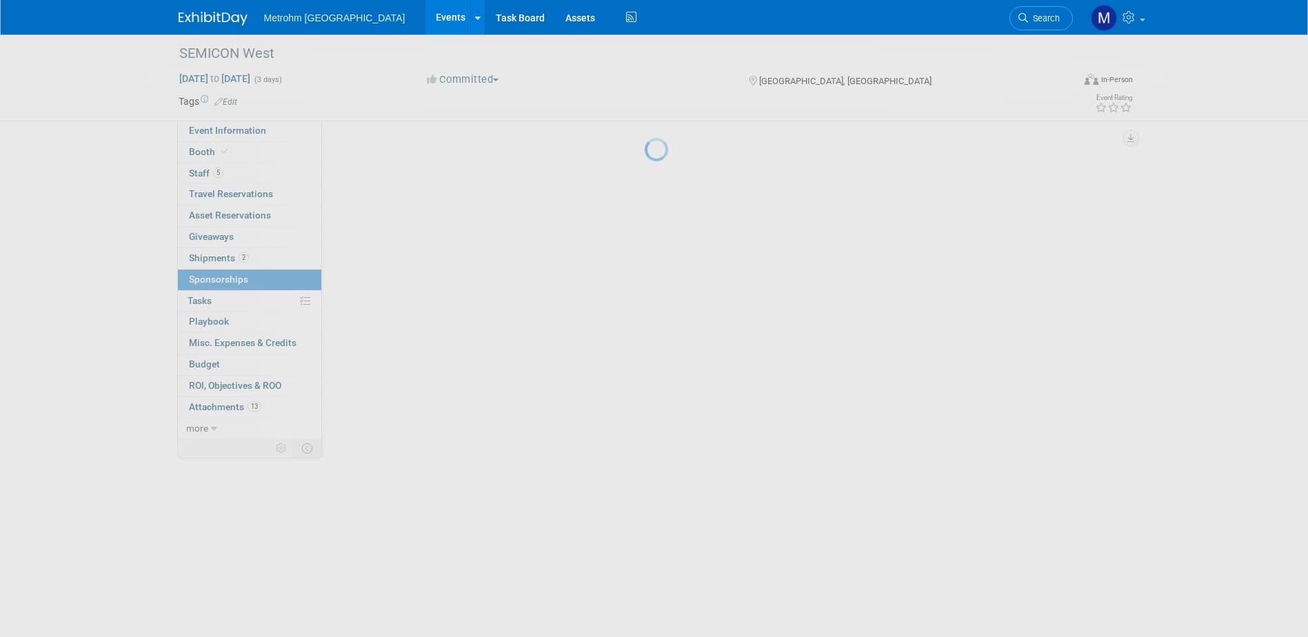
scroll to position [0, 0]
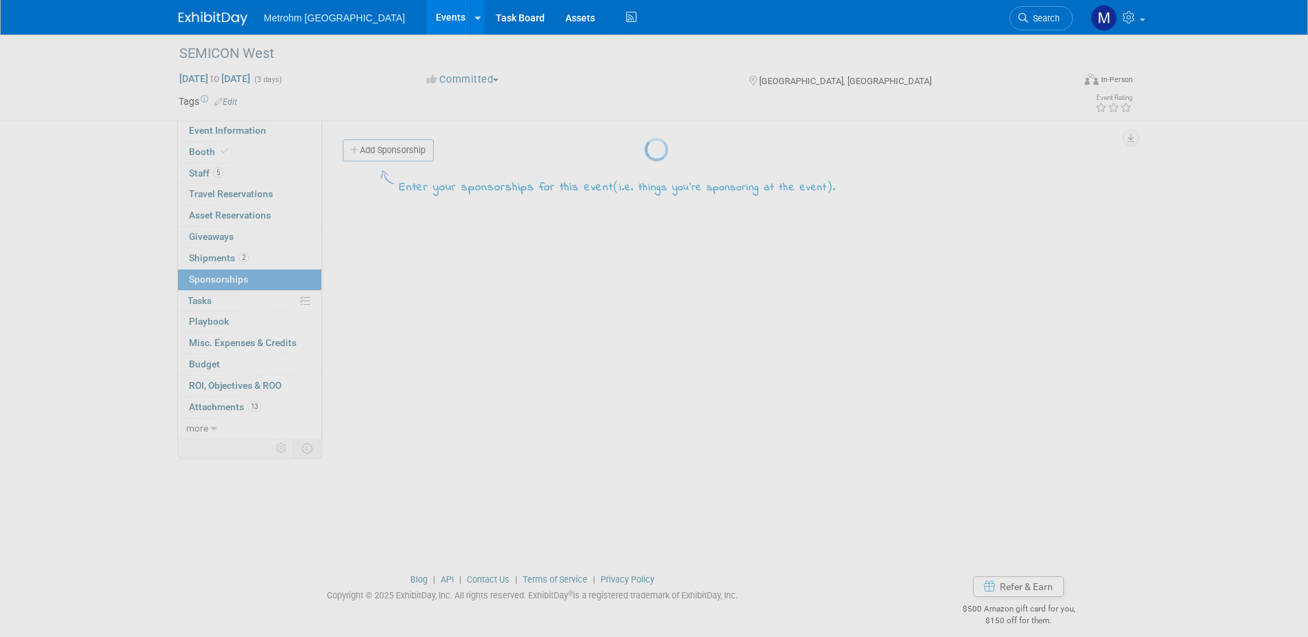
click at [645, 264] on div at bounding box center [654, 318] width 19 height 637
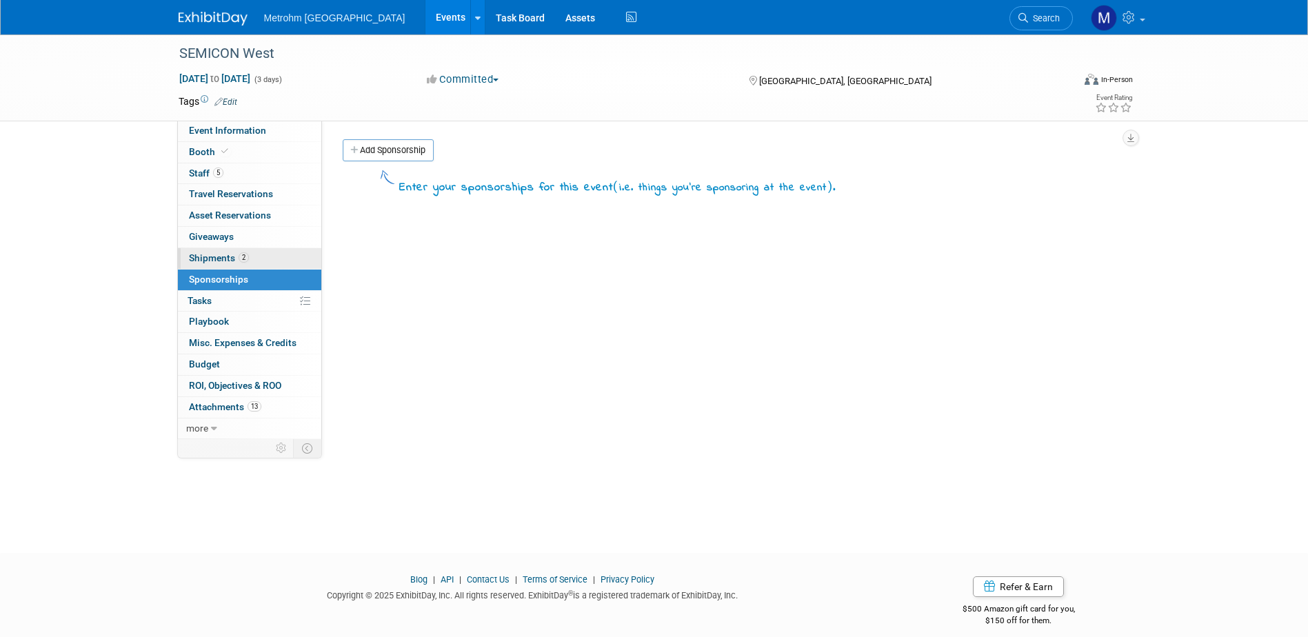
click at [256, 258] on link "2 Shipments 2" at bounding box center [249, 258] width 143 height 21
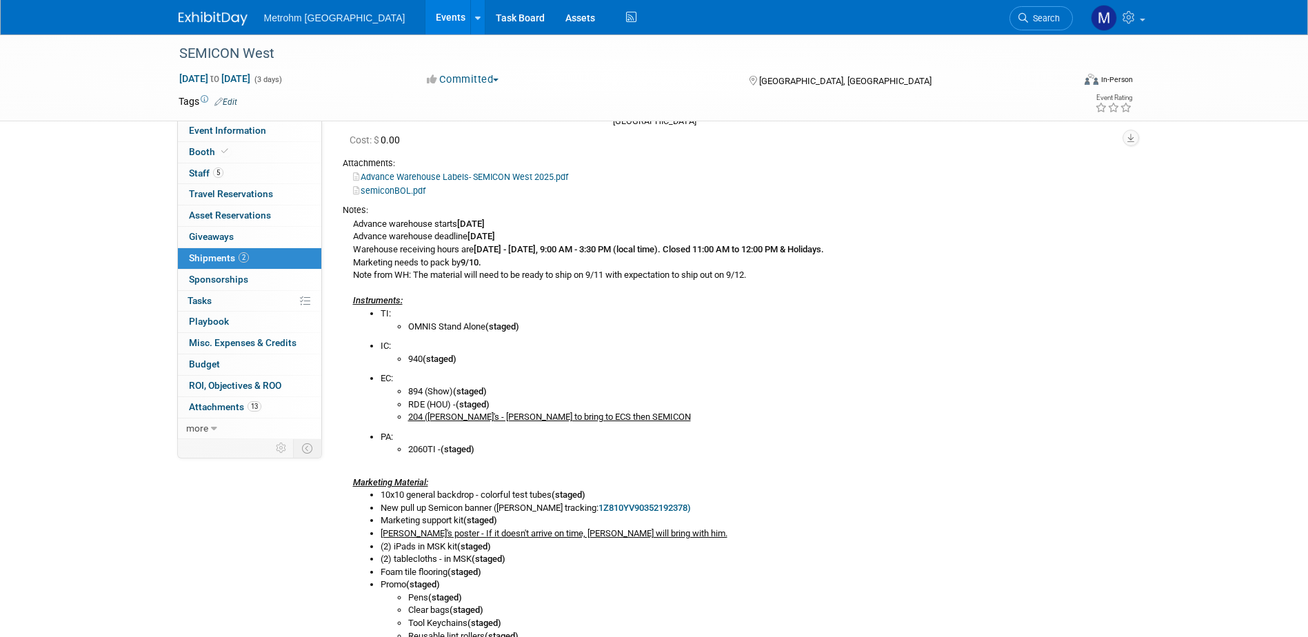
scroll to position [207, 0]
drag, startPoint x: 195, startPoint y: 129, endPoint x: 223, endPoint y: 149, distance: 34.1
click at [195, 129] on span "Event Information" at bounding box center [227, 130] width 77 height 11
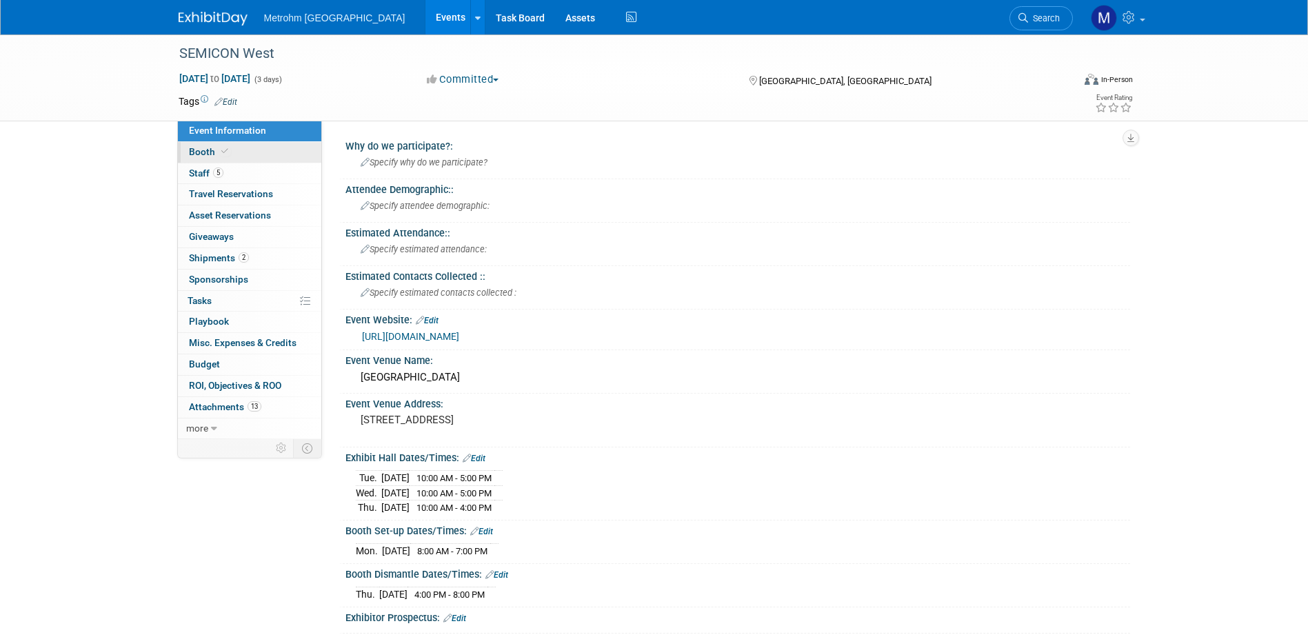
click at [227, 151] on span at bounding box center [225, 151] width 12 height 10
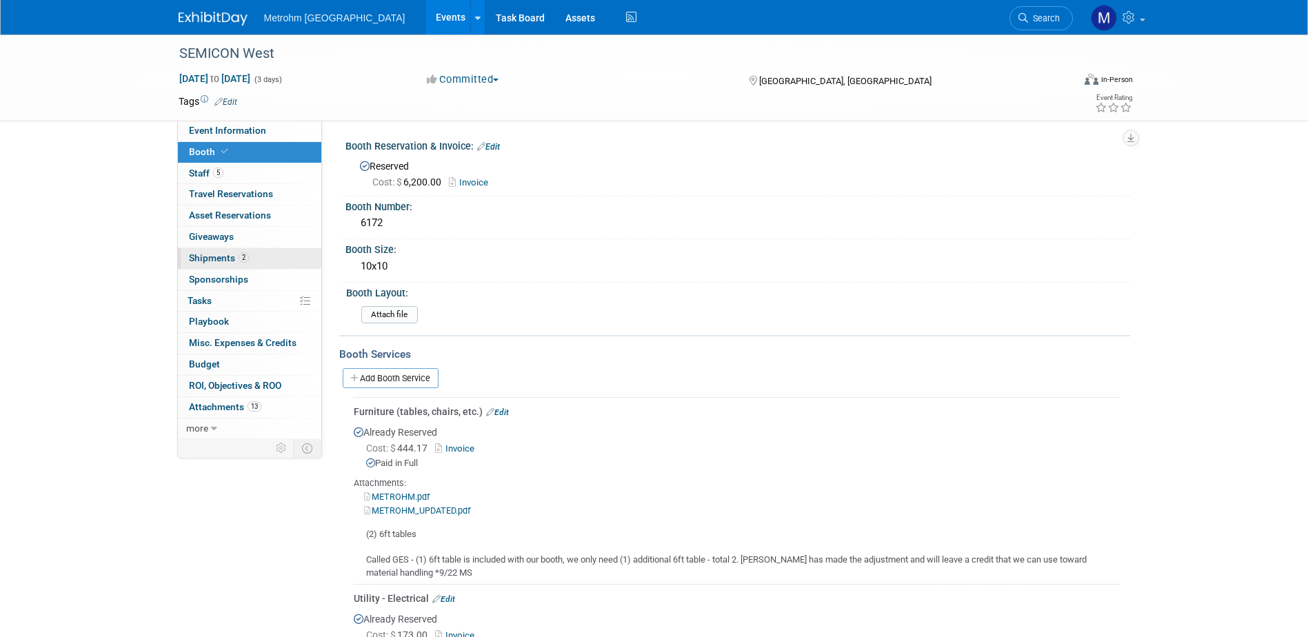
click at [265, 252] on link "2 Shipments 2" at bounding box center [249, 258] width 143 height 21
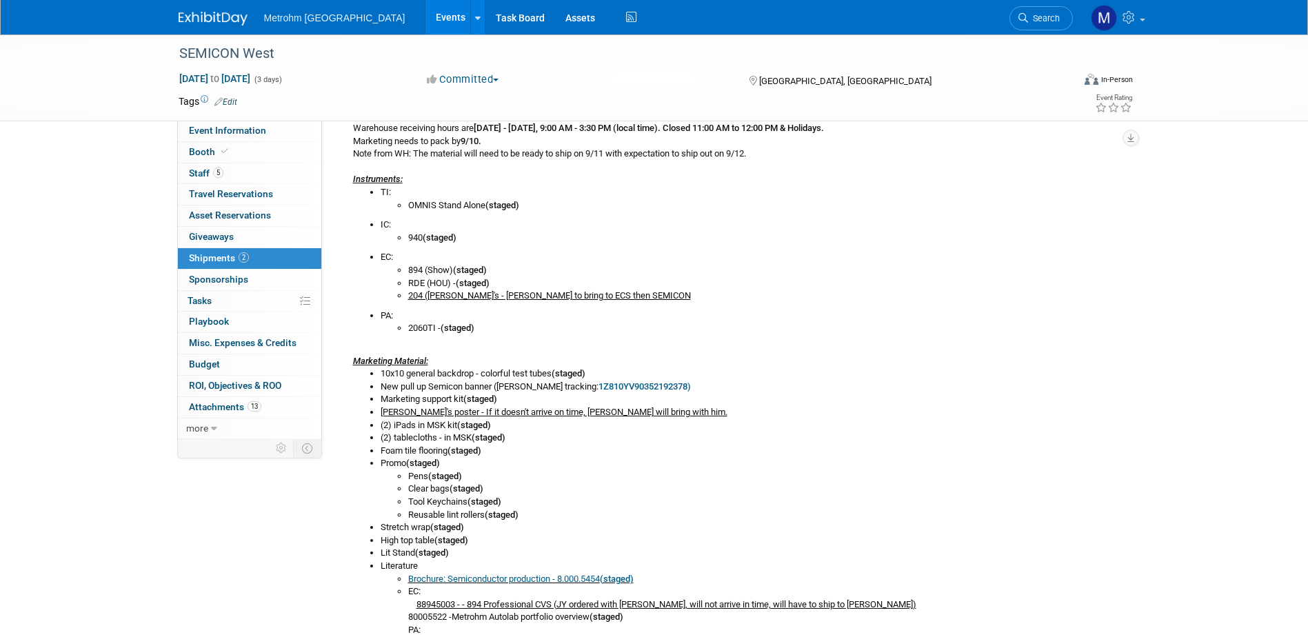
scroll to position [345, 0]
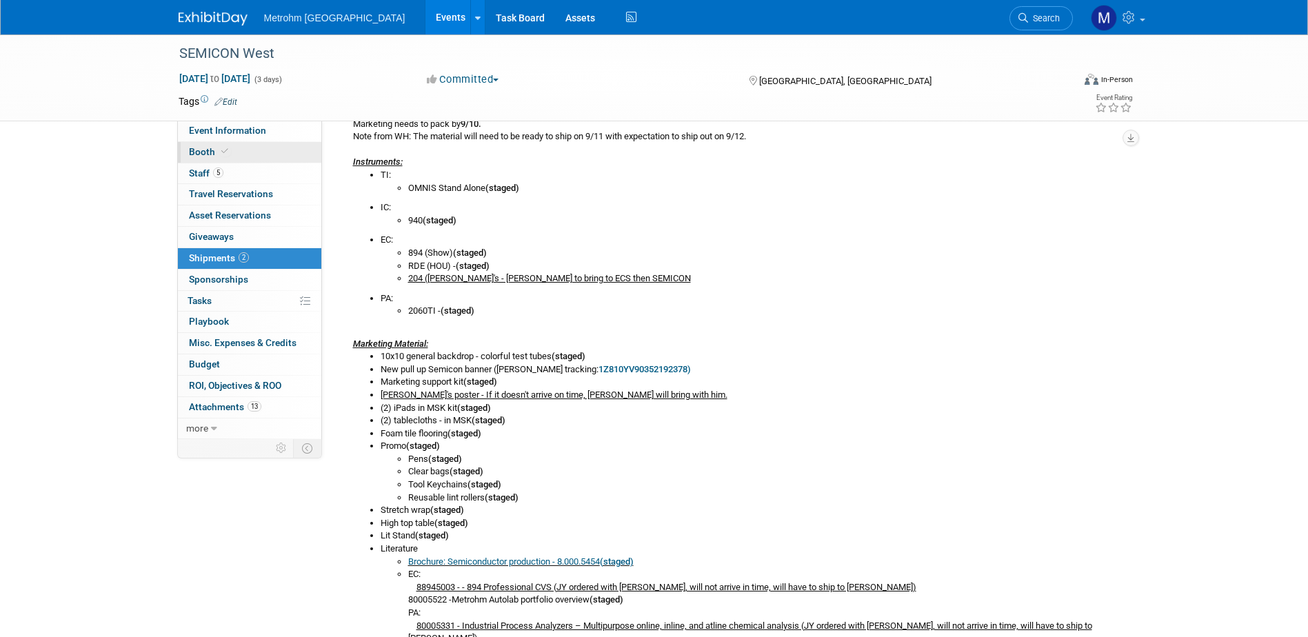
click at [300, 159] on link "Booth" at bounding box center [249, 152] width 143 height 21
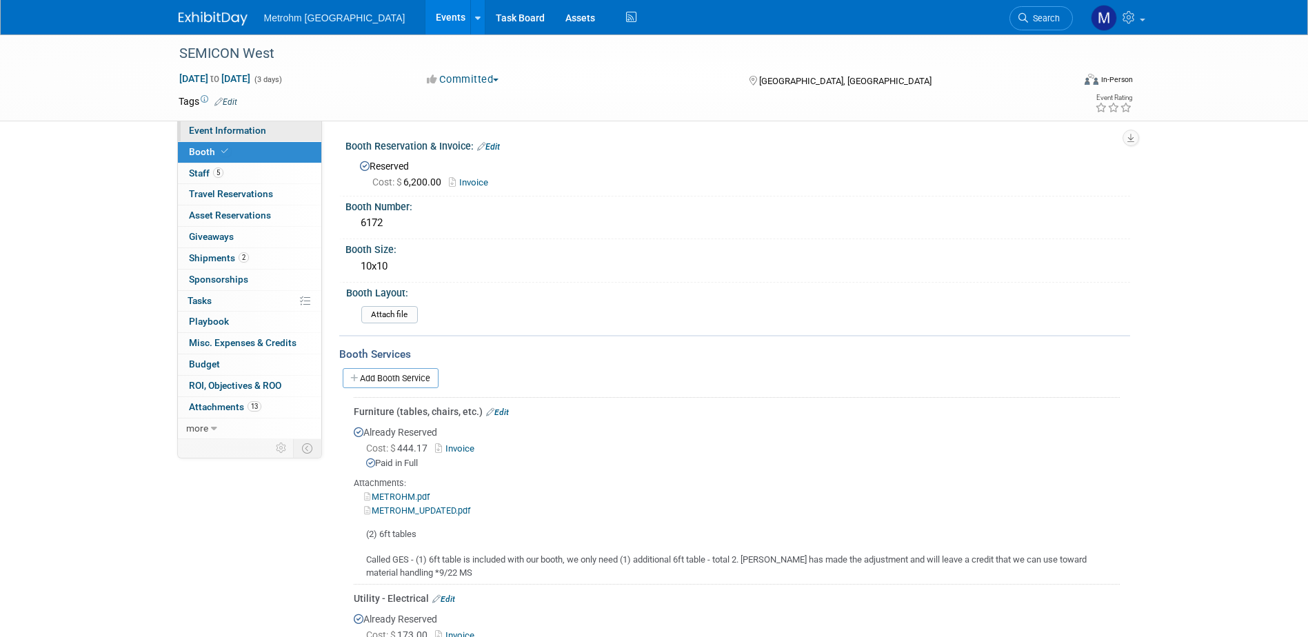
click at [226, 136] on link "Event Information" at bounding box center [249, 131] width 143 height 21
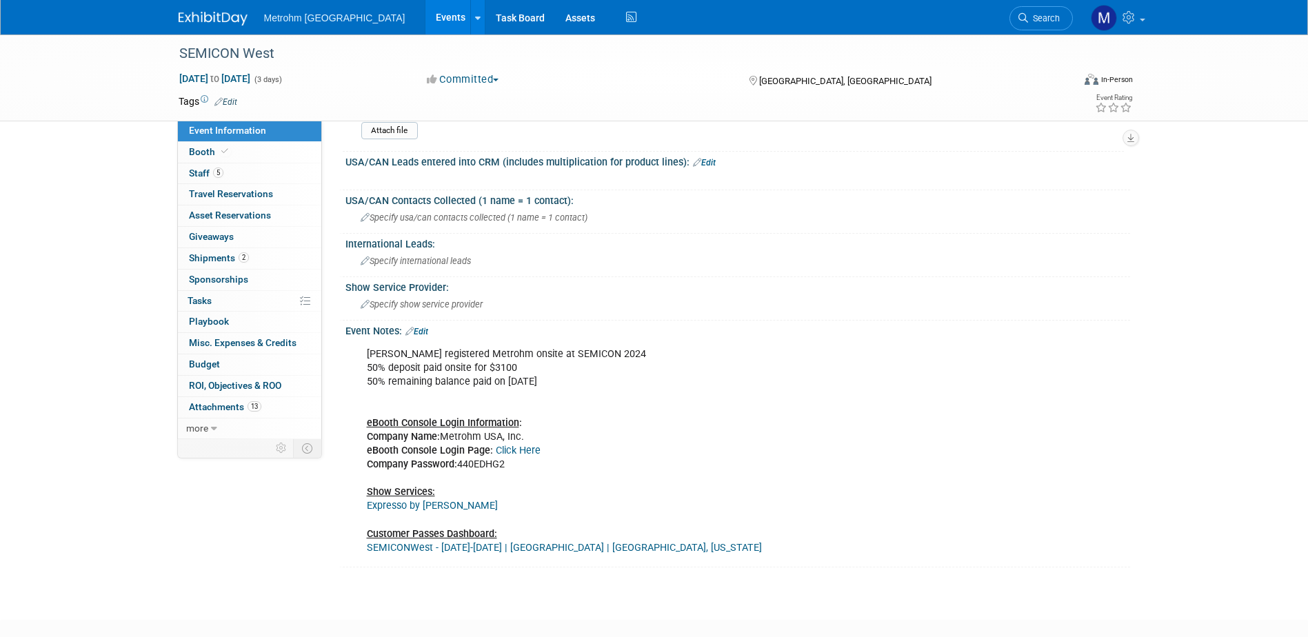
scroll to position [954, 0]
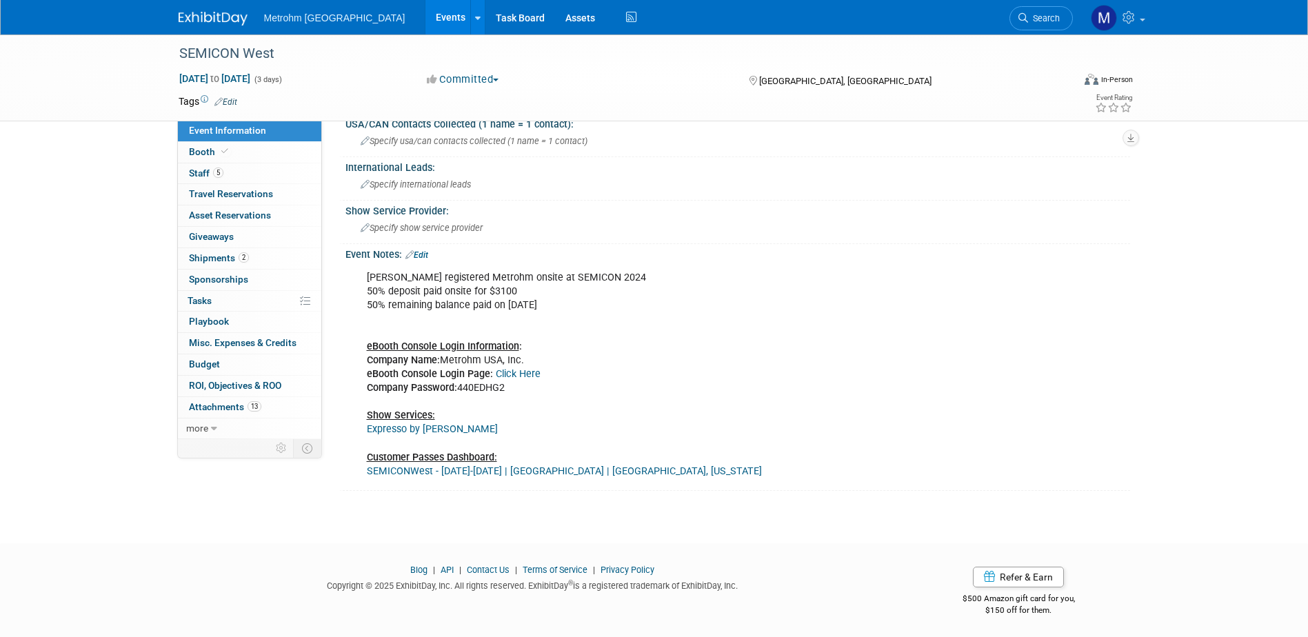
click at [528, 374] on link "Click Here" at bounding box center [518, 374] width 45 height 12
click at [255, 259] on link "2 Shipments 2" at bounding box center [249, 258] width 143 height 21
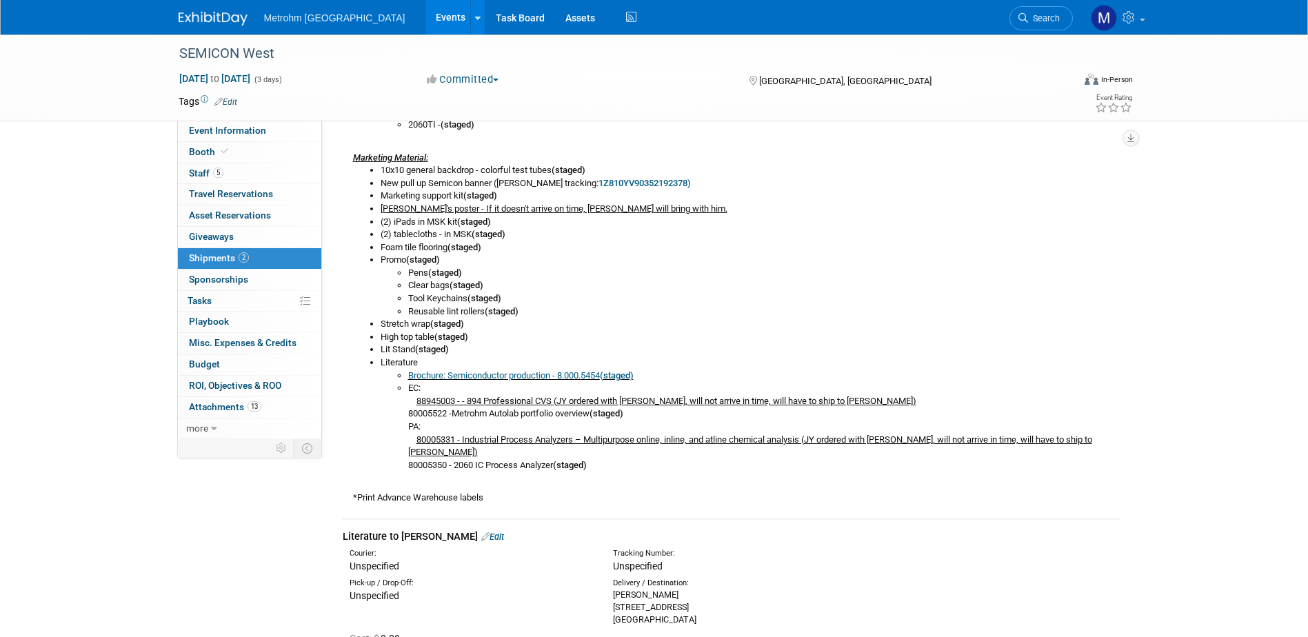
scroll to position [552, 0]
